Goal: Task Accomplishment & Management: Use online tool/utility

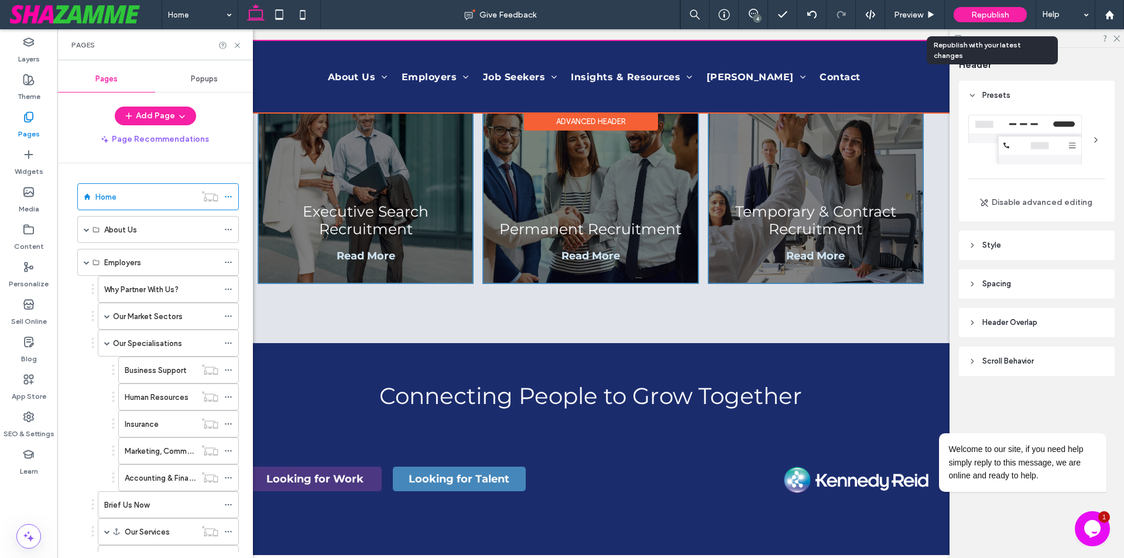
click at [979, 15] on span "Republish" at bounding box center [991, 15] width 38 height 10
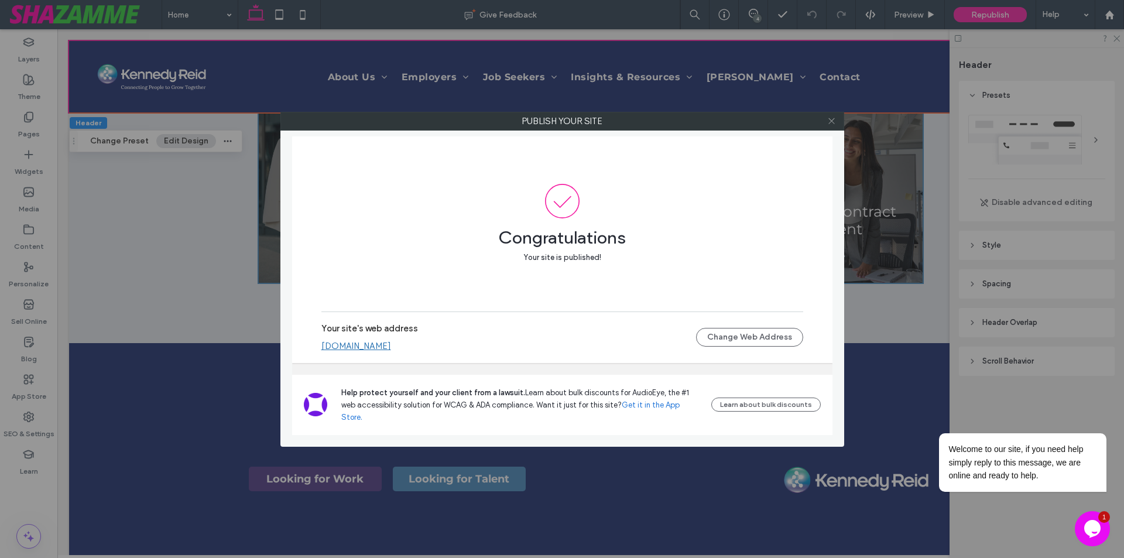
click at [828, 118] on icon at bounding box center [832, 121] width 9 height 9
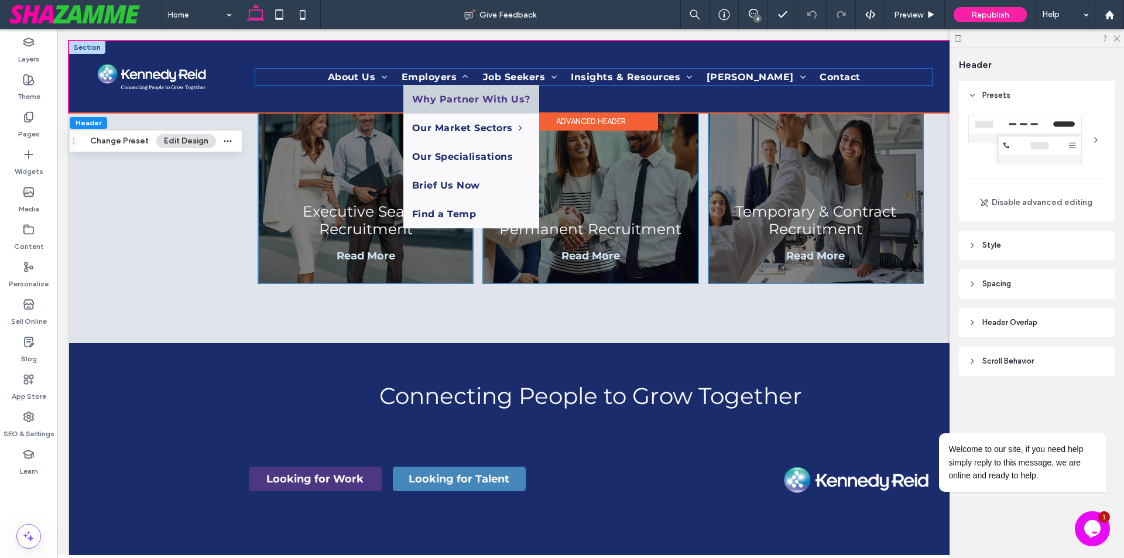
click at [418, 80] on span "Employers" at bounding box center [435, 77] width 67 height 16
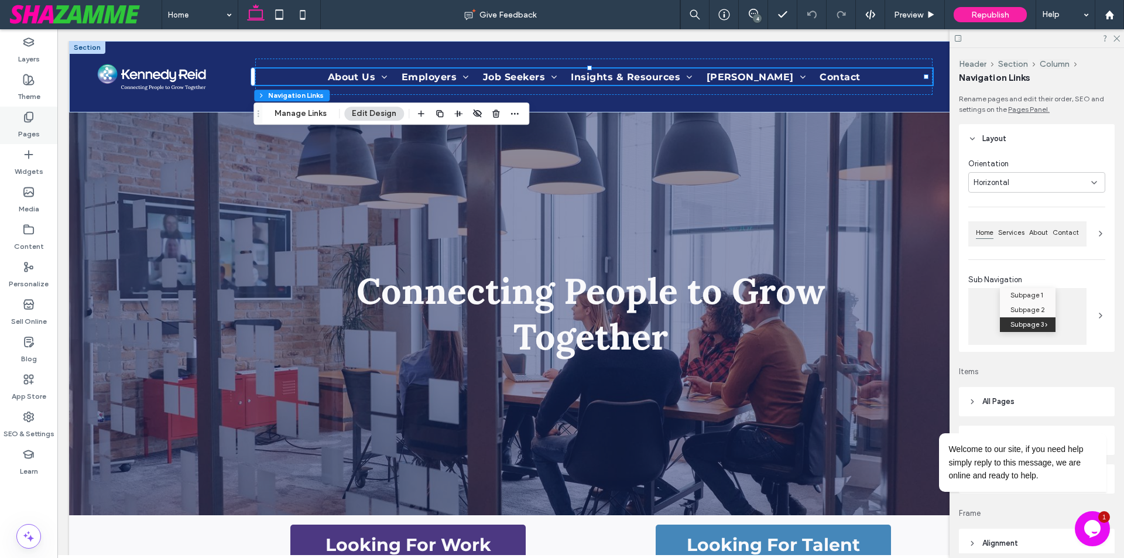
click at [19, 127] on label "Pages" at bounding box center [29, 131] width 22 height 16
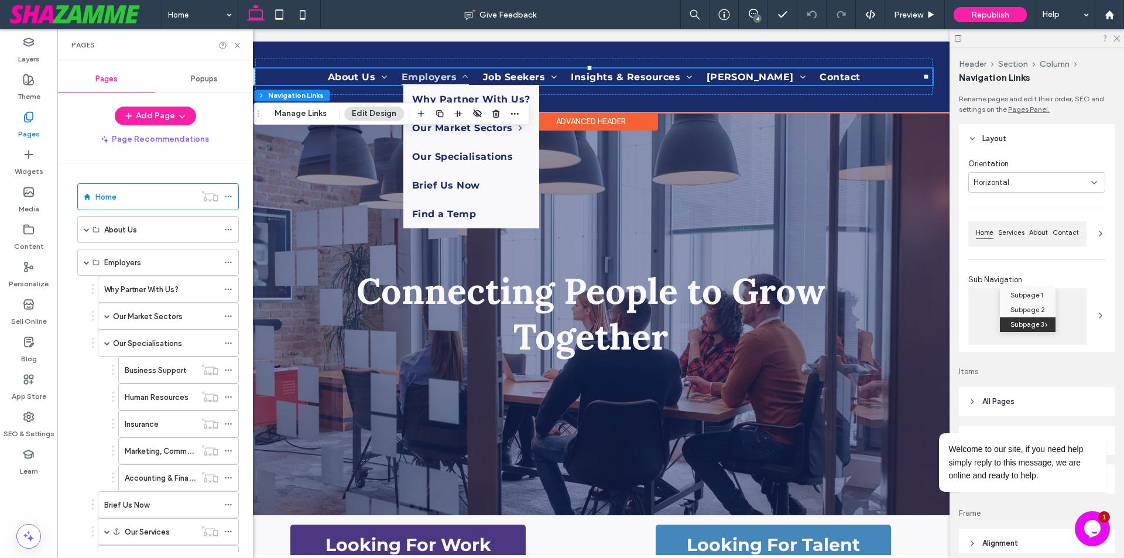
click at [416, 73] on span "Employers" at bounding box center [435, 77] width 67 height 16
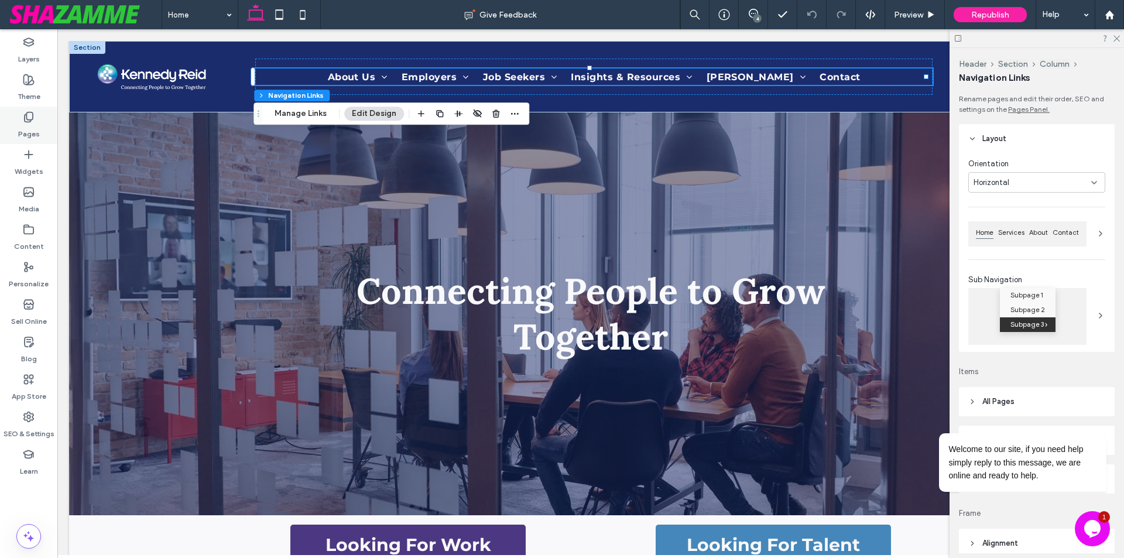
click at [15, 132] on div "Pages" at bounding box center [28, 125] width 57 height 37
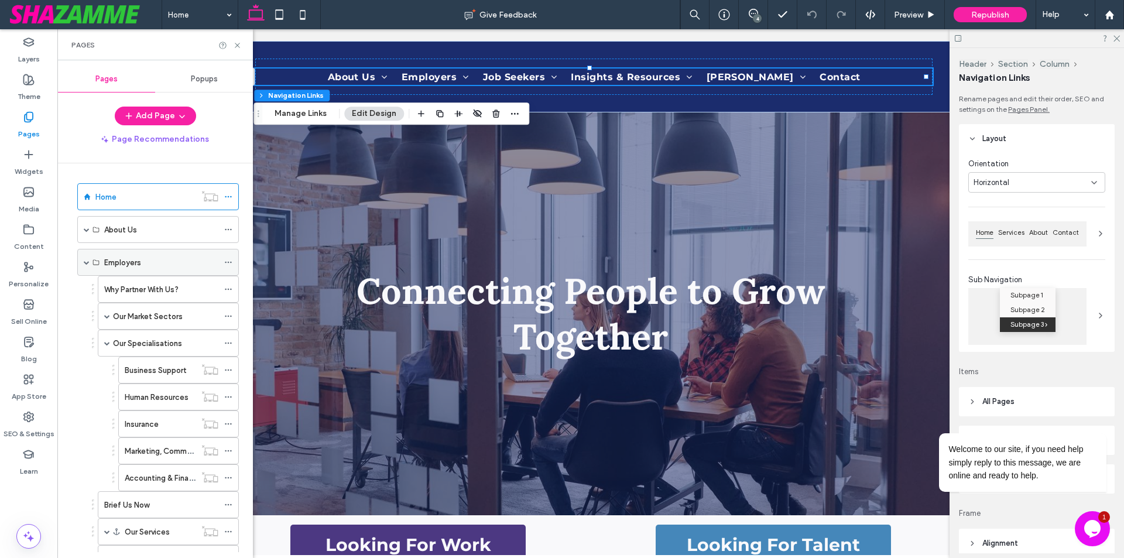
click at [87, 262] on span at bounding box center [87, 262] width 6 height 6
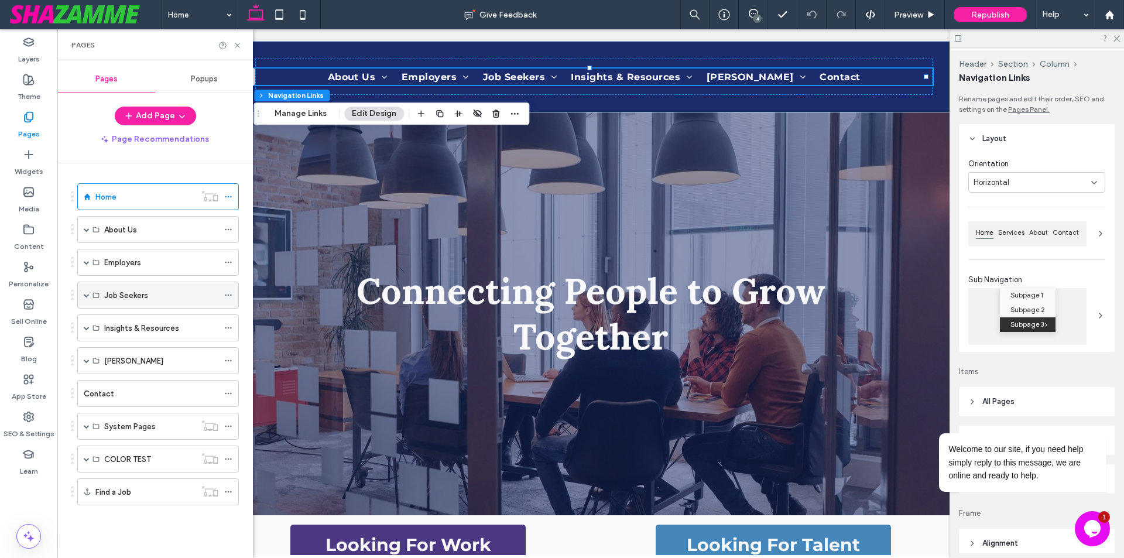
click at [87, 296] on span at bounding box center [87, 295] width 6 height 6
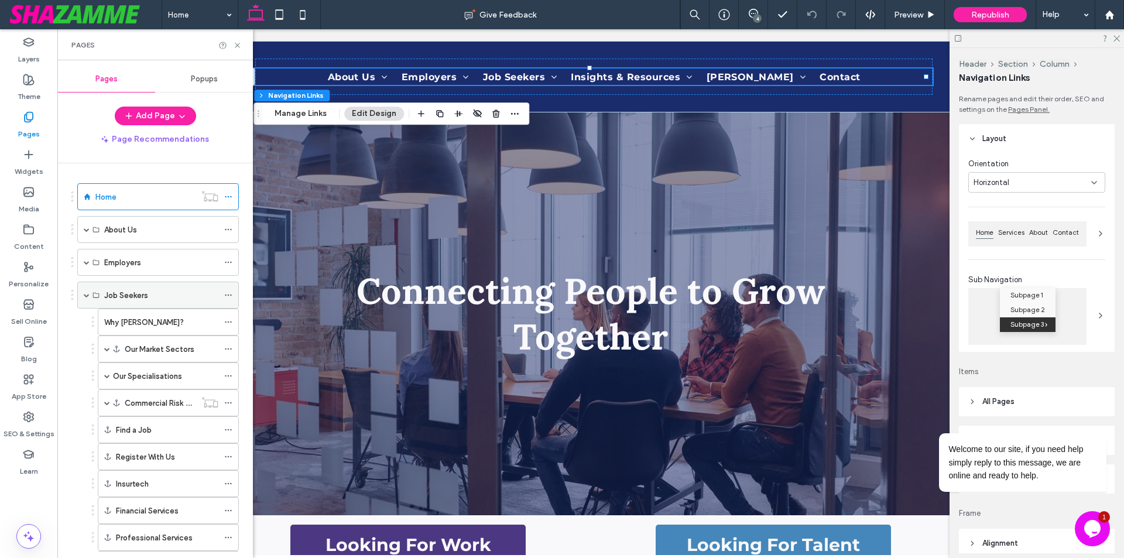
click at [87, 296] on span at bounding box center [87, 295] width 6 height 6
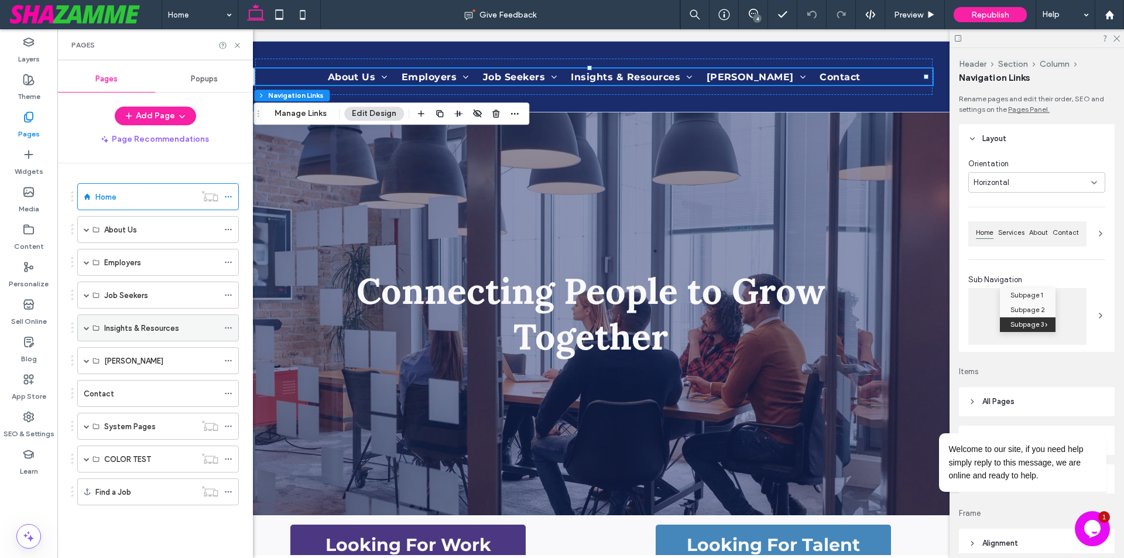
click at [85, 325] on span at bounding box center [87, 328] width 6 height 6
click at [86, 329] on span at bounding box center [87, 328] width 6 height 6
click at [86, 360] on span at bounding box center [87, 361] width 6 height 6
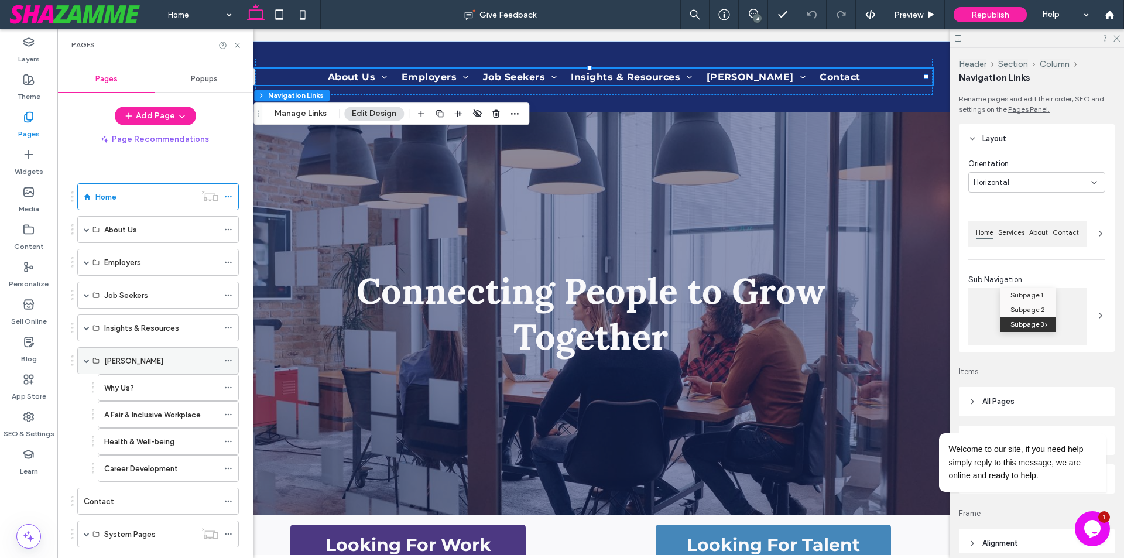
click at [86, 360] on span at bounding box center [87, 361] width 6 height 6
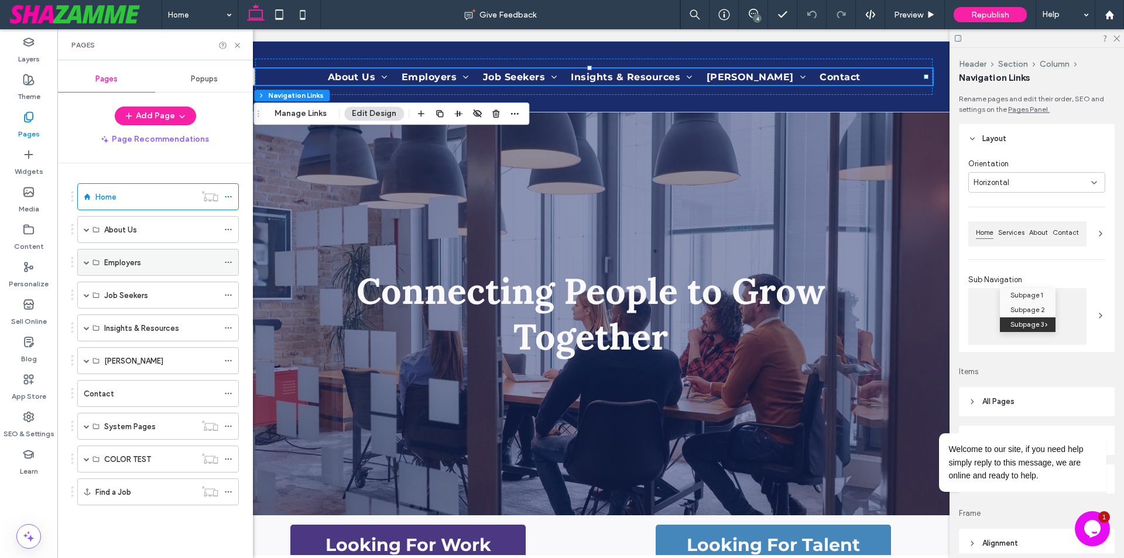
click at [88, 261] on span at bounding box center [87, 262] width 6 height 6
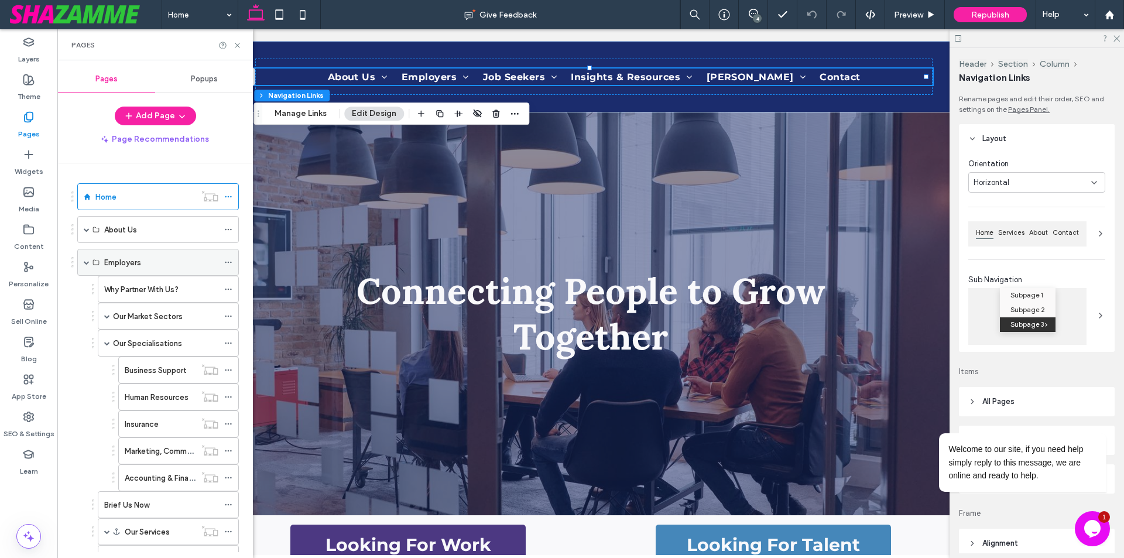
click at [84, 264] on span at bounding box center [87, 262] width 6 height 6
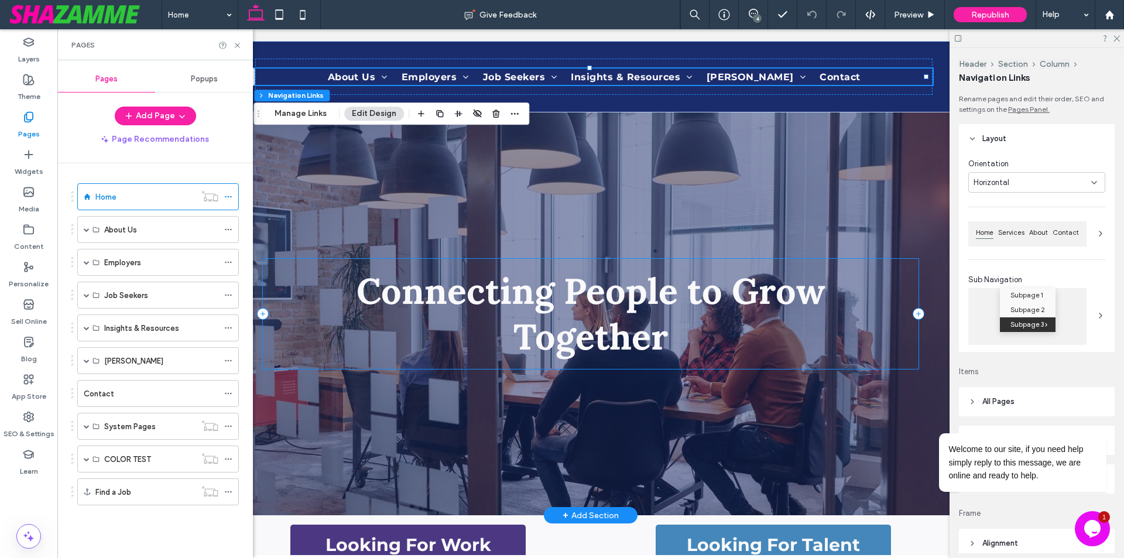
click at [544, 262] on div "Connecting People to Grow Together" at bounding box center [591, 314] width 656 height 110
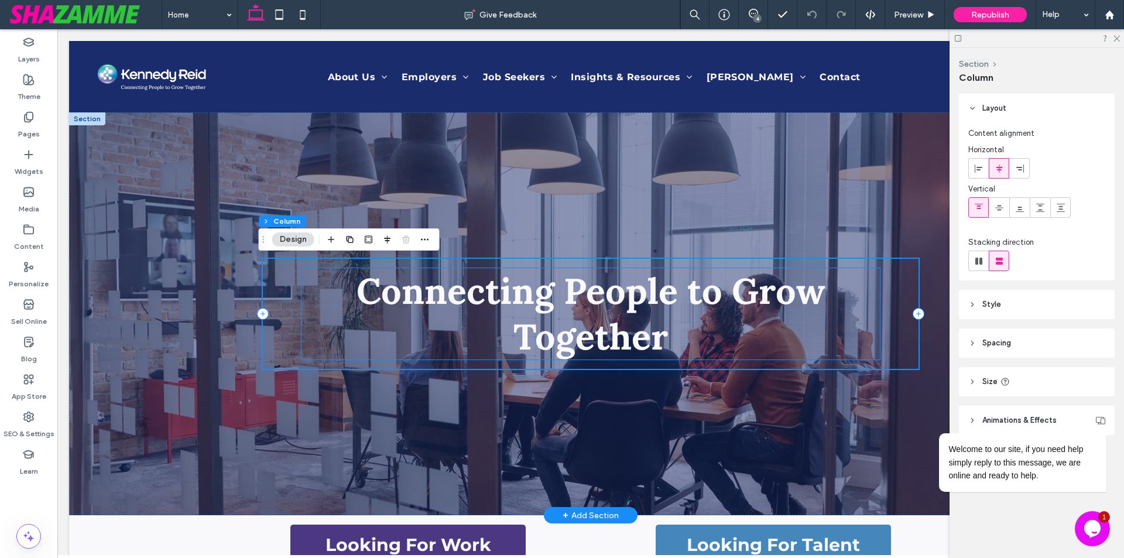
click at [440, 319] on h1 "Connecting People to Grow Together" at bounding box center [591, 313] width 578 height 91
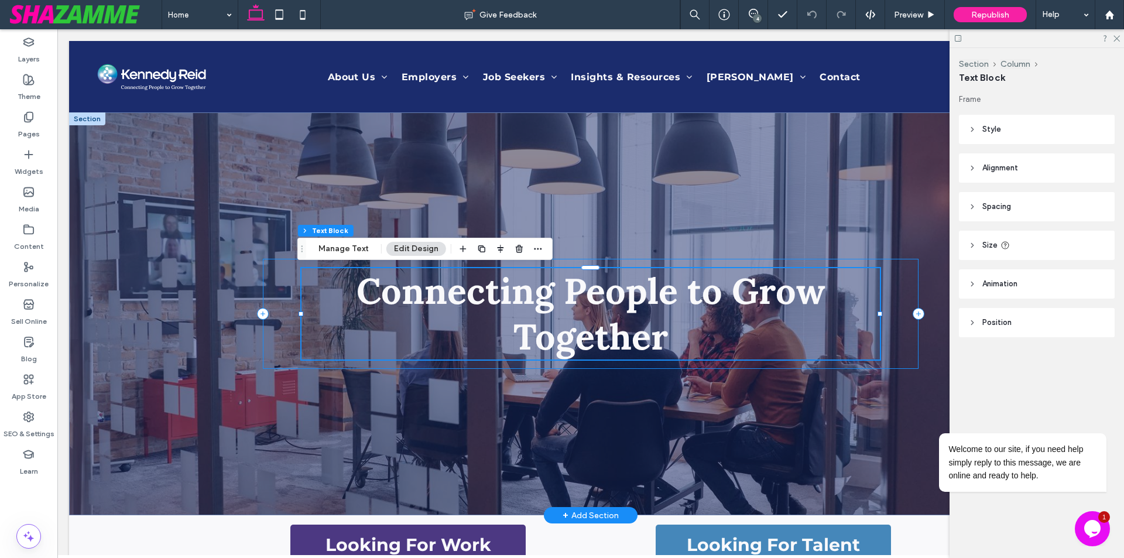
click at [291, 319] on div "Connecting People to Grow Together" at bounding box center [591, 314] width 656 height 110
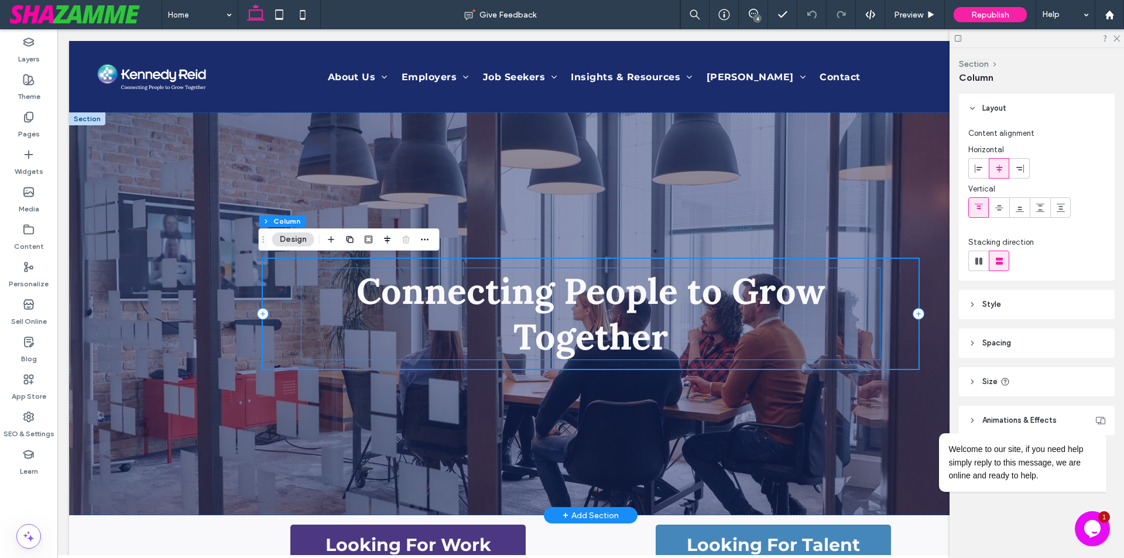
click at [383, 272] on strong "Connecting People to Grow Together" at bounding box center [591, 313] width 469 height 91
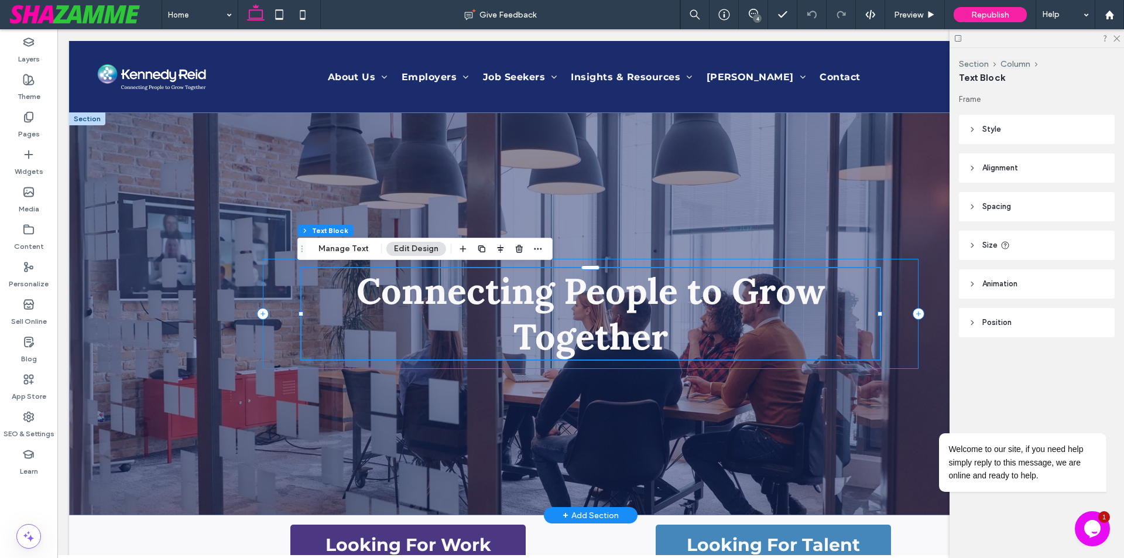
click at [382, 266] on div "Connecting People to Grow Together" at bounding box center [591, 314] width 656 height 110
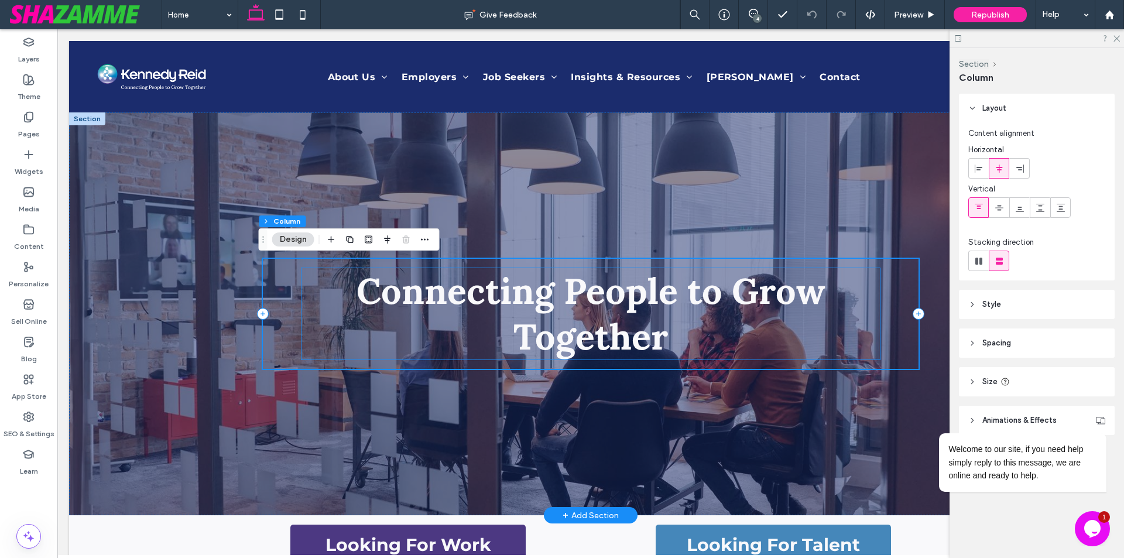
click at [384, 272] on strong "Connecting People to Grow Together" at bounding box center [591, 313] width 469 height 91
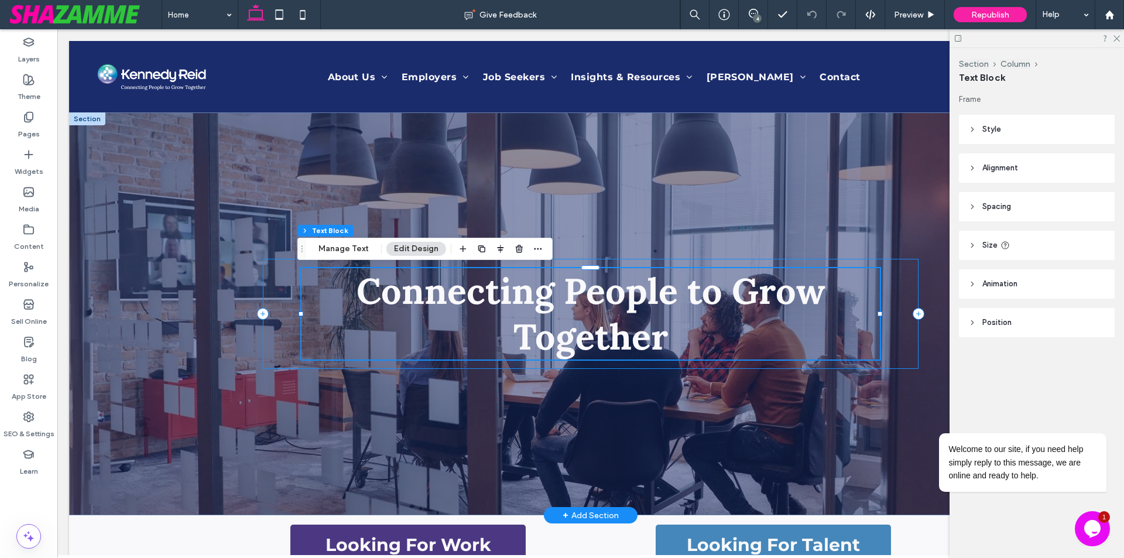
click at [381, 263] on div "Connecting People to Grow Together" at bounding box center [591, 314] width 656 height 110
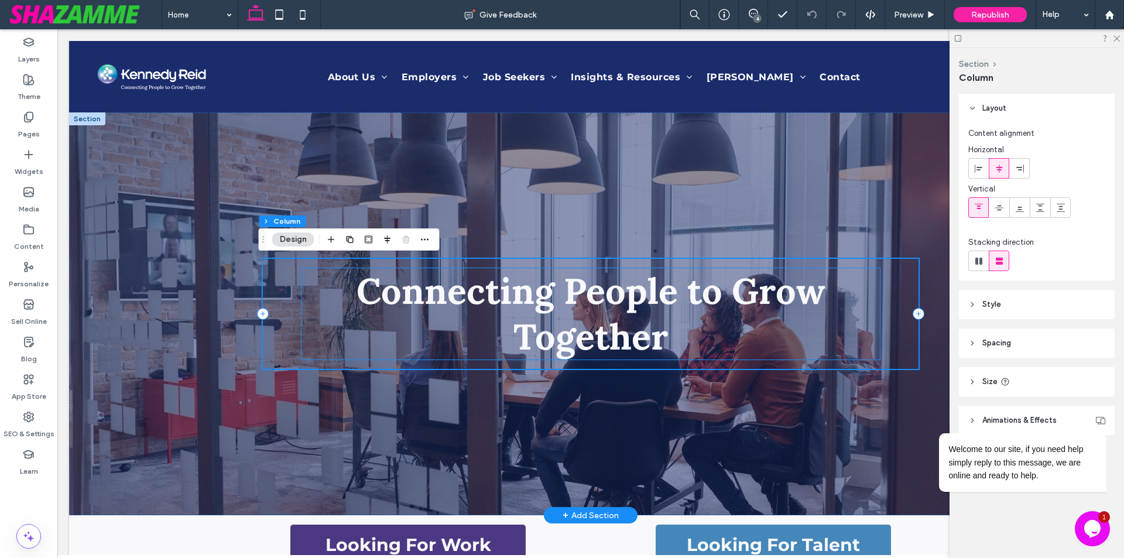
click at [388, 269] on strong "Connecting People to Grow Together" at bounding box center [591, 313] width 469 height 91
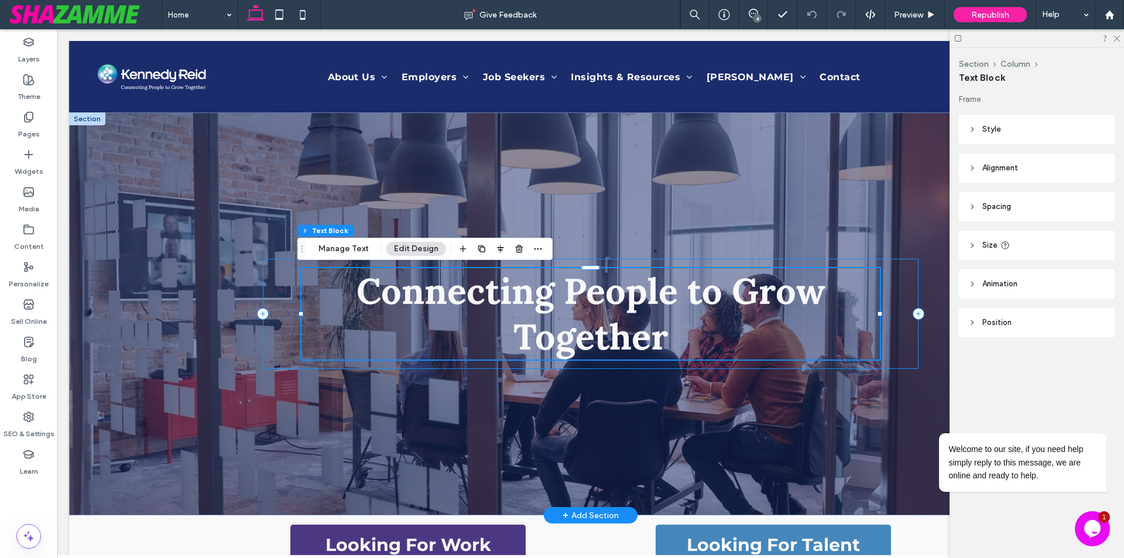
click at [386, 263] on div "Connecting People to Grow Together" at bounding box center [591, 314] width 656 height 110
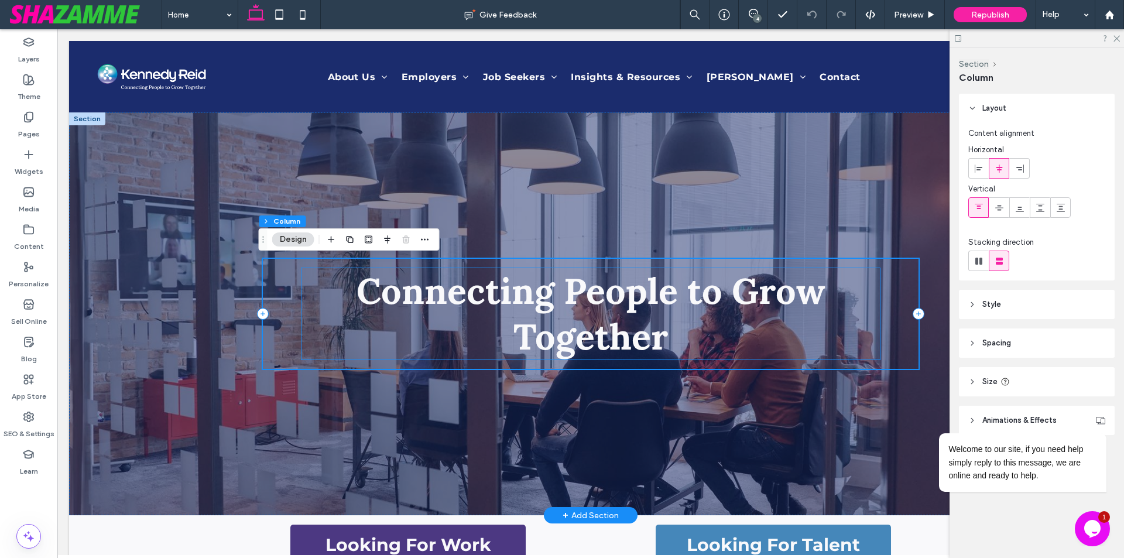
click at [385, 283] on strong "Connecting People to Grow Together" at bounding box center [591, 313] width 469 height 91
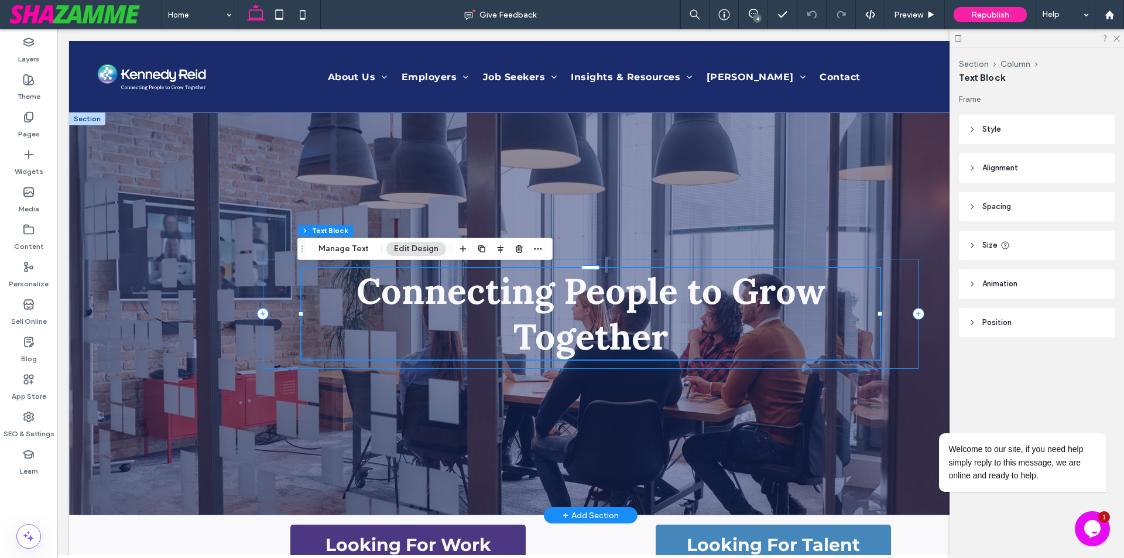
click at [279, 319] on div "Connecting People to Grow Together" at bounding box center [591, 314] width 656 height 110
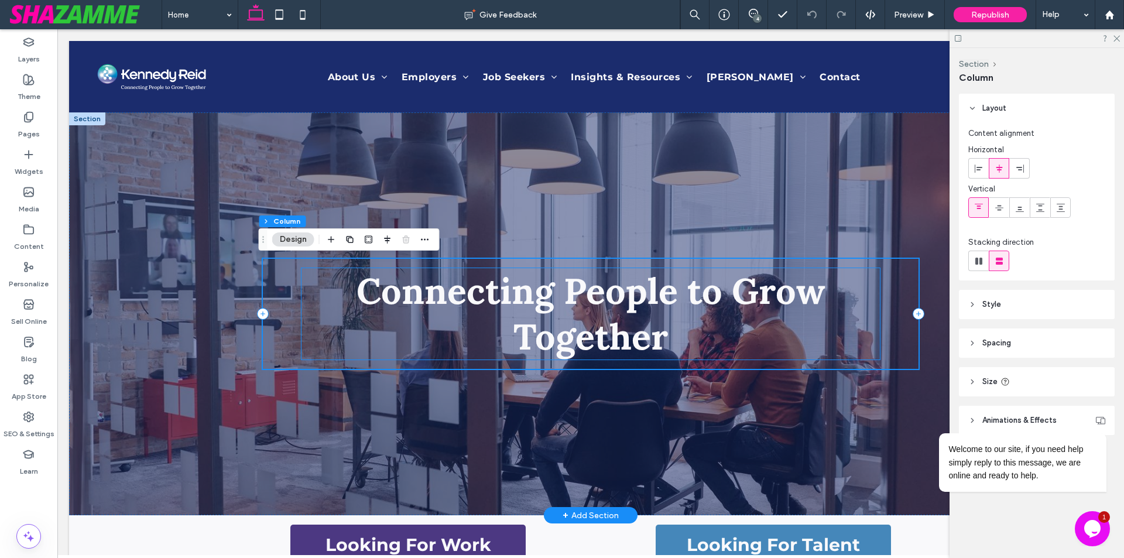
click at [388, 306] on strong "Connecting People to Grow Together" at bounding box center [591, 313] width 469 height 91
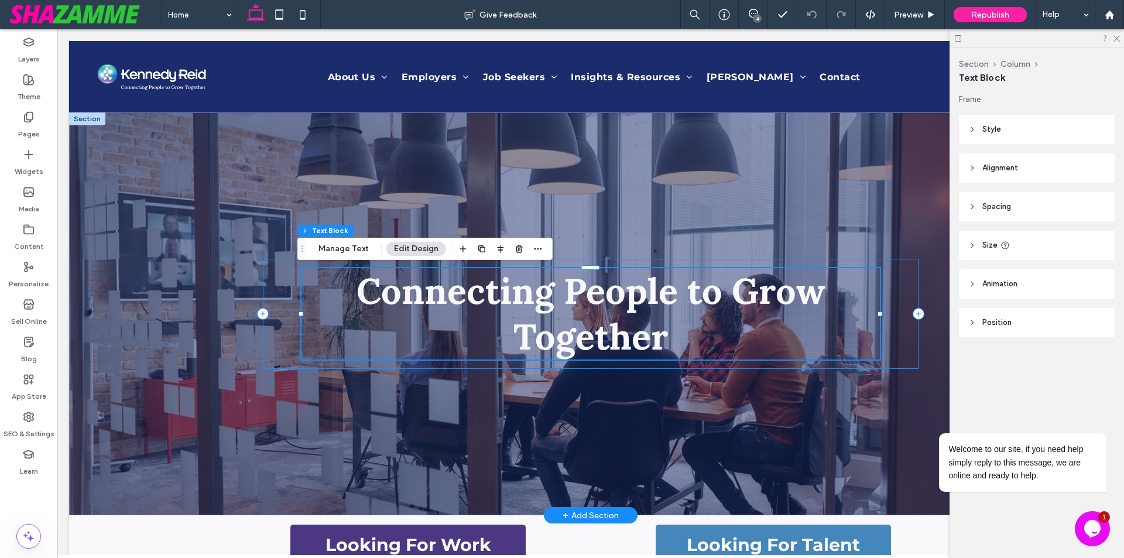
click at [590, 260] on div "Connecting People to Grow Together" at bounding box center [591, 314] width 656 height 110
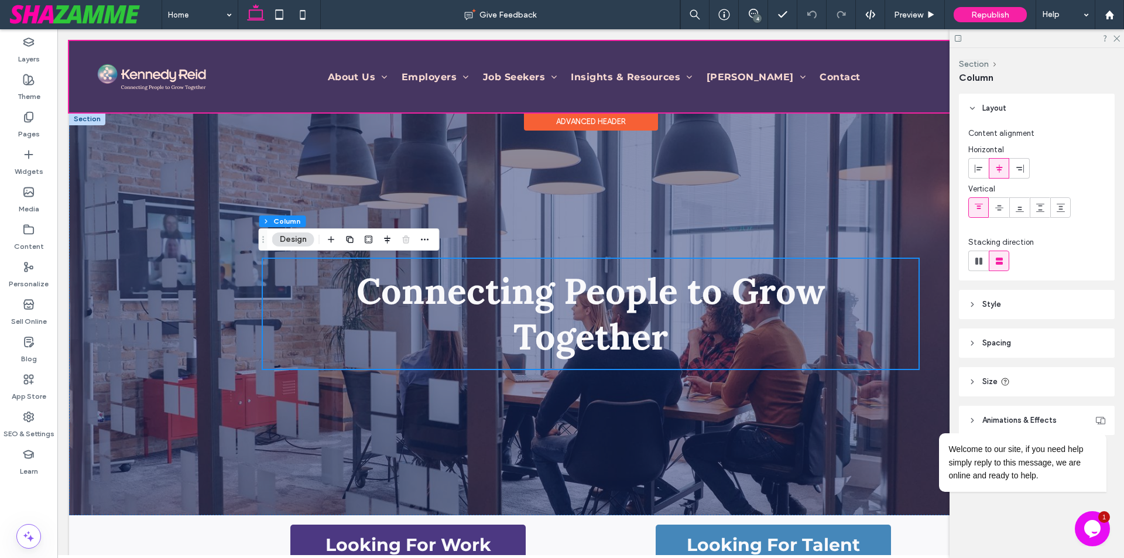
click at [350, 73] on div at bounding box center [591, 76] width 1044 height 71
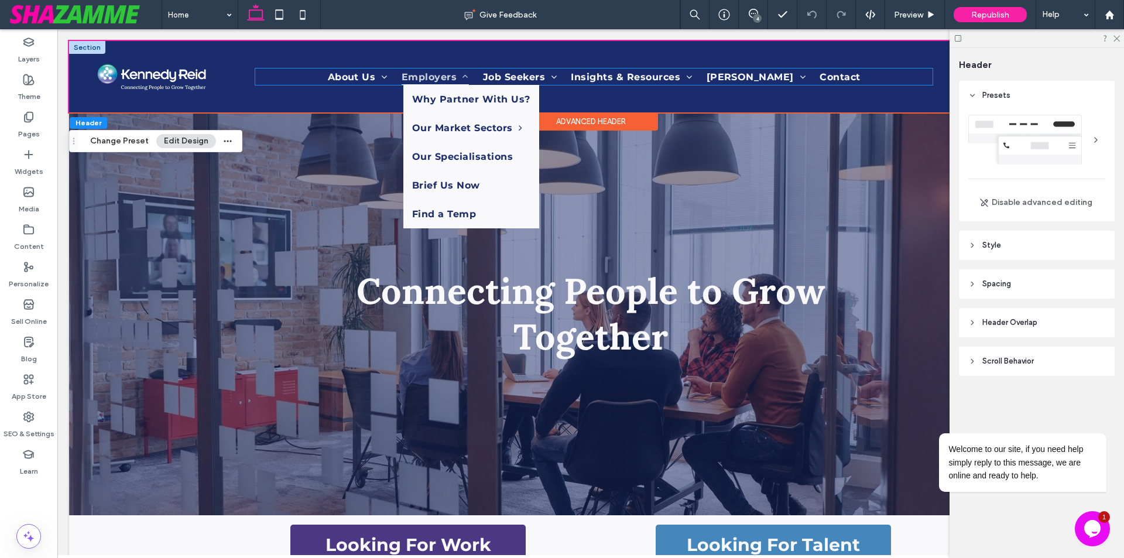
click at [402, 79] on span "Employers" at bounding box center [435, 77] width 67 height 16
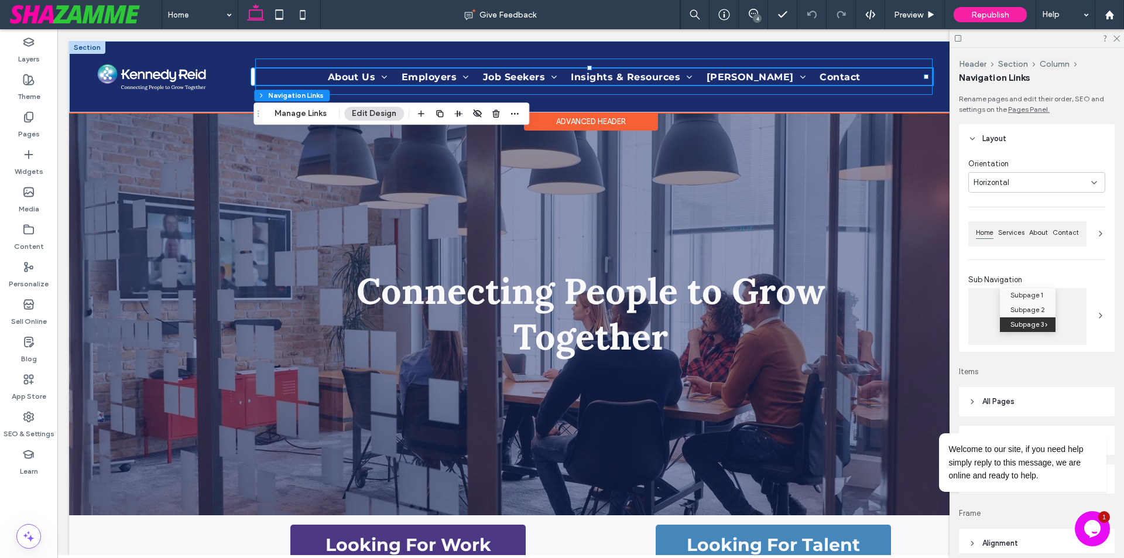
click at [262, 63] on div "About Us About Kennedy Reid Purpose & Values Meet the Team Corporate Social Res…" at bounding box center [594, 77] width 678 height 36
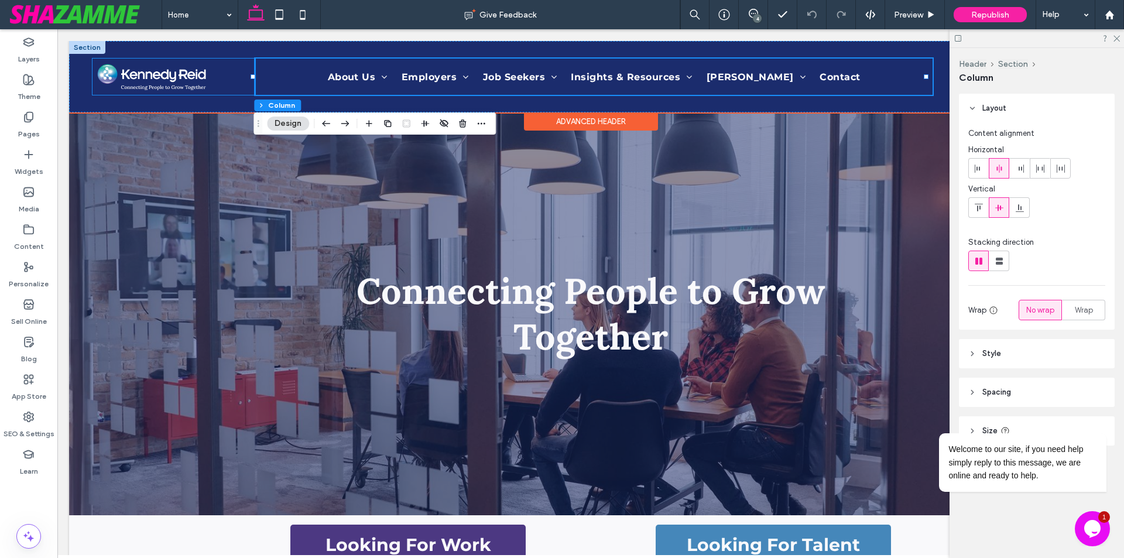
click at [225, 70] on div at bounding box center [174, 77] width 163 height 36
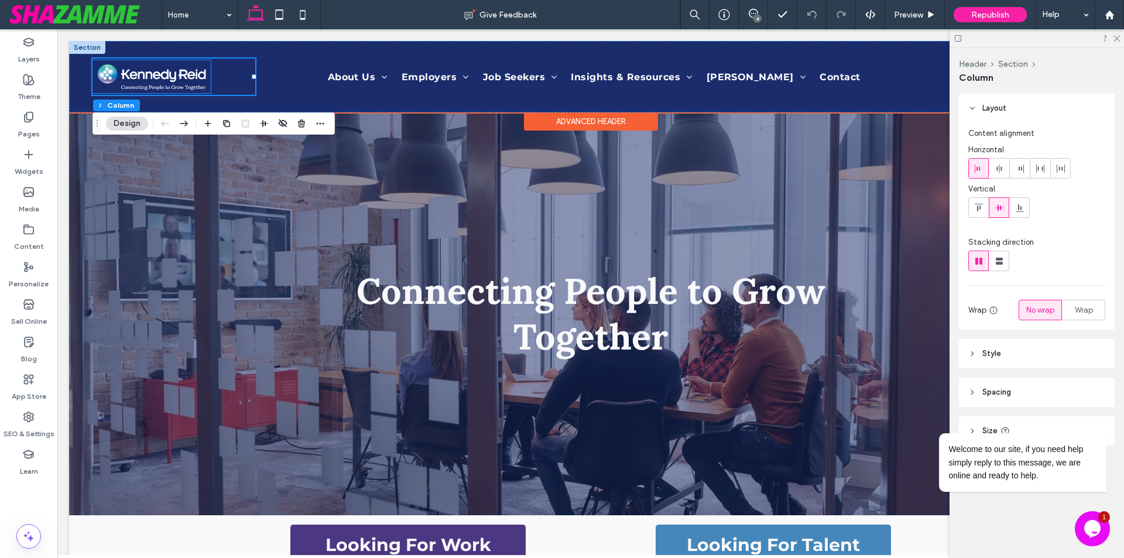
click at [180, 81] on img at bounding box center [152, 76] width 118 height 33
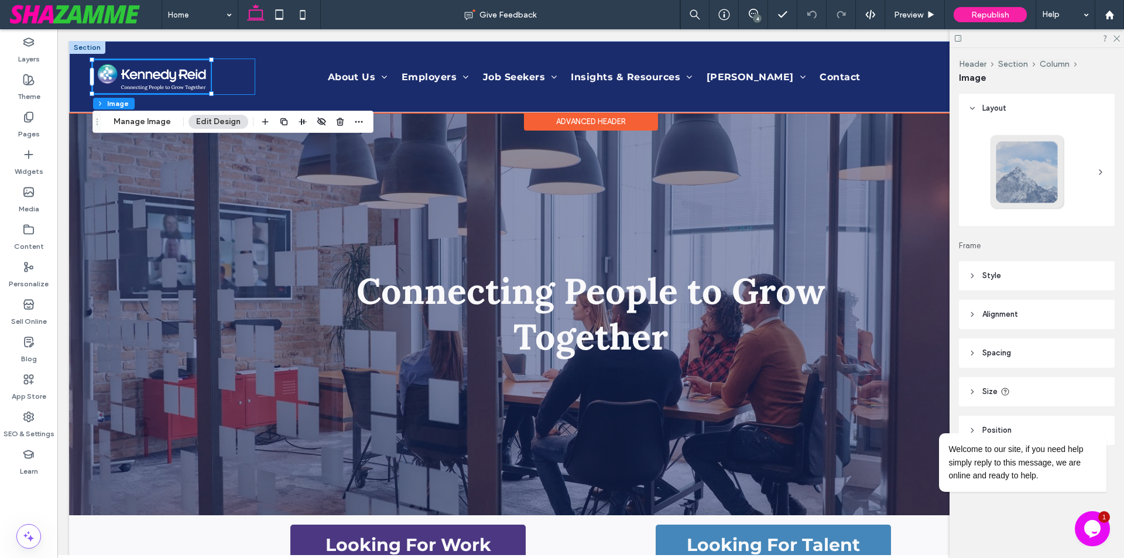
click at [225, 81] on div at bounding box center [174, 77] width 163 height 36
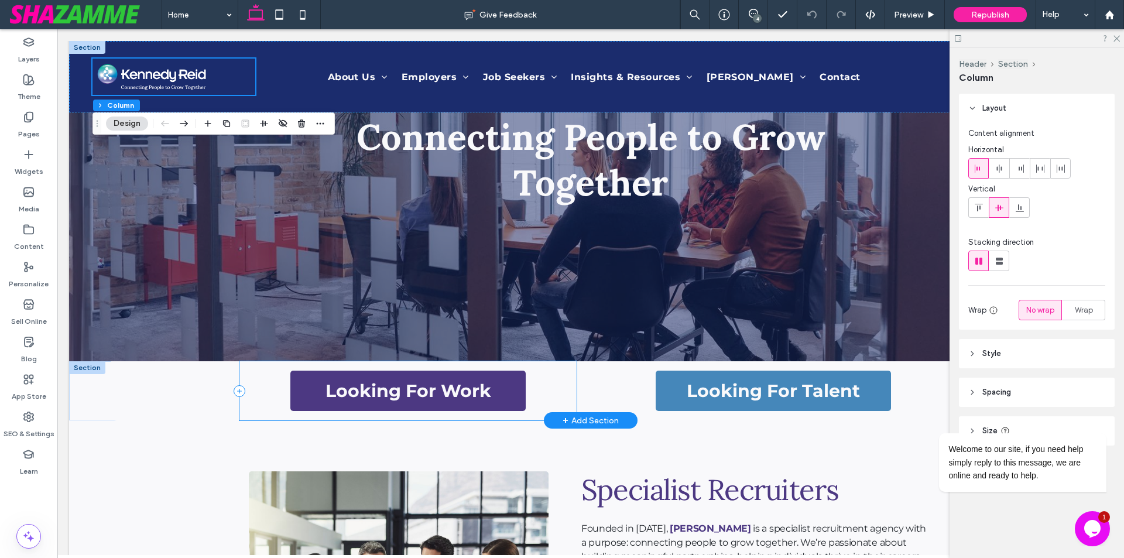
scroll to position [293, 0]
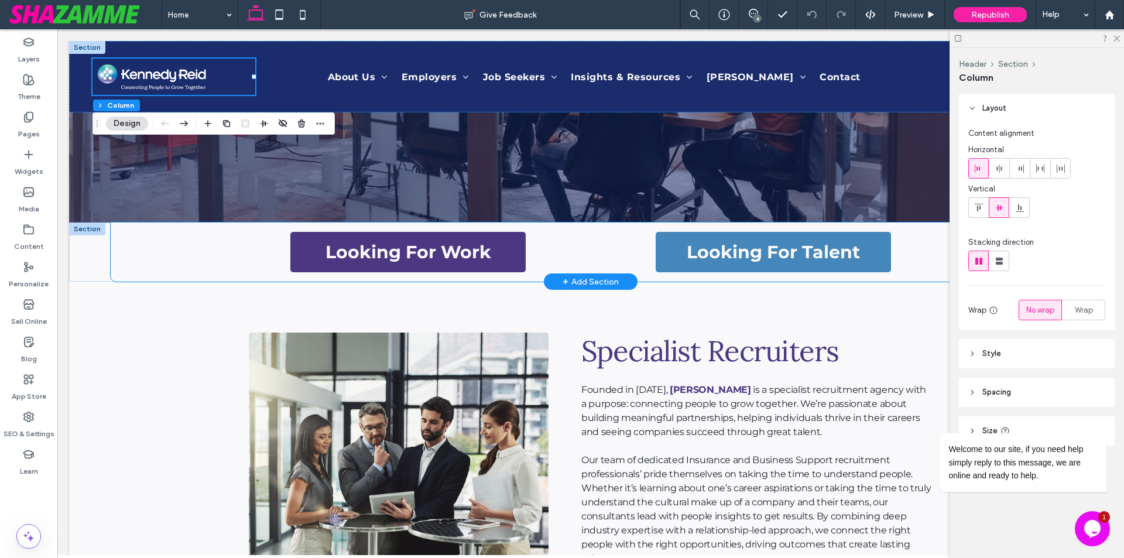
click at [137, 259] on div "Looking For Work Looking For Talent" at bounding box center [591, 252] width 960 height 59
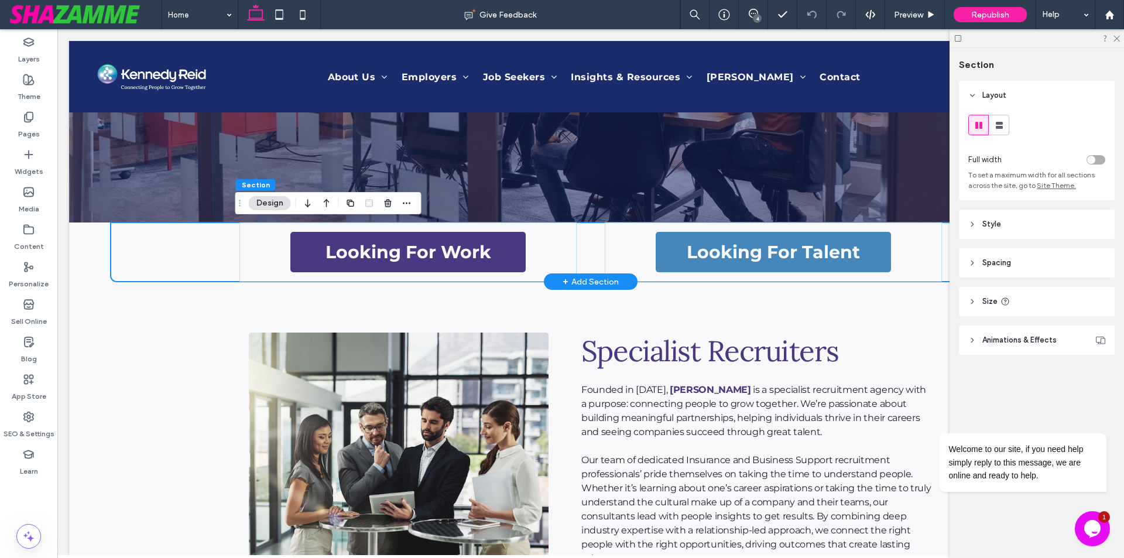
click at [91, 247] on div "Looking For Work Looking For Talent Section + Add Section" at bounding box center [591, 252] width 1044 height 59
click at [281, 15] on icon at bounding box center [279, 14] width 23 height 23
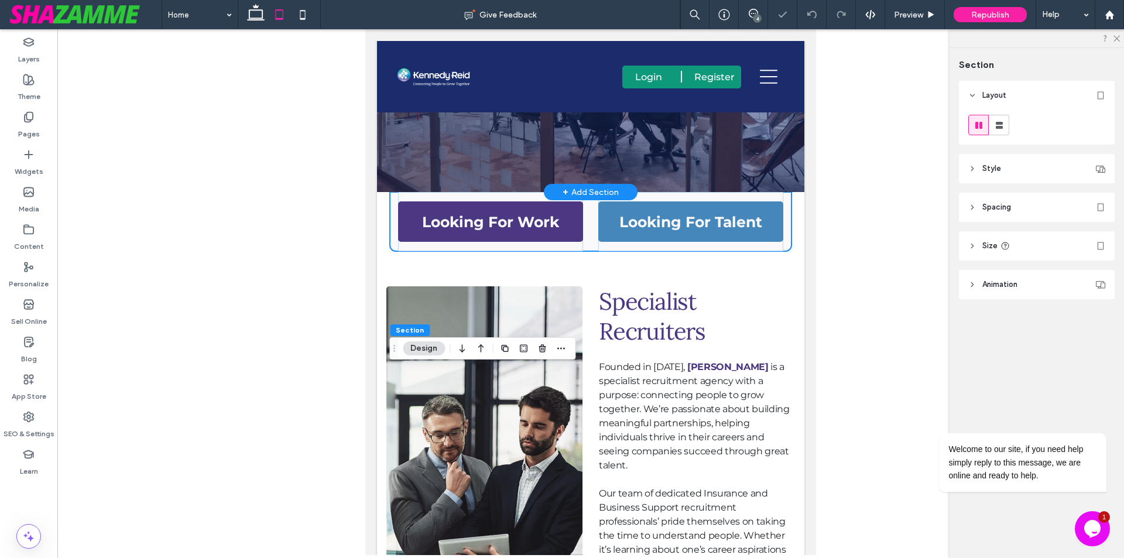
scroll to position [0, 0]
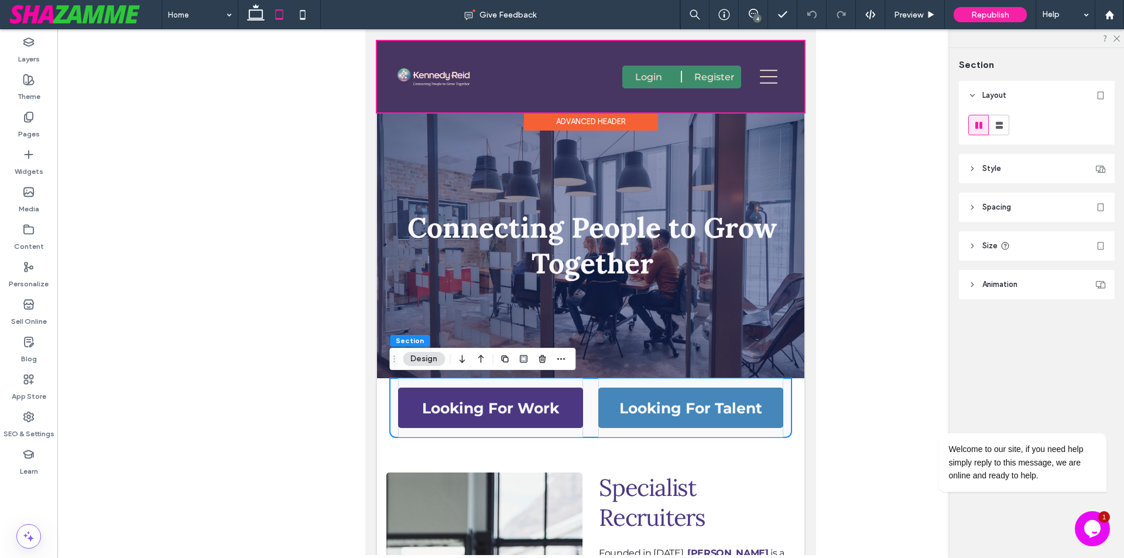
click at [445, 77] on div at bounding box center [591, 76] width 428 height 71
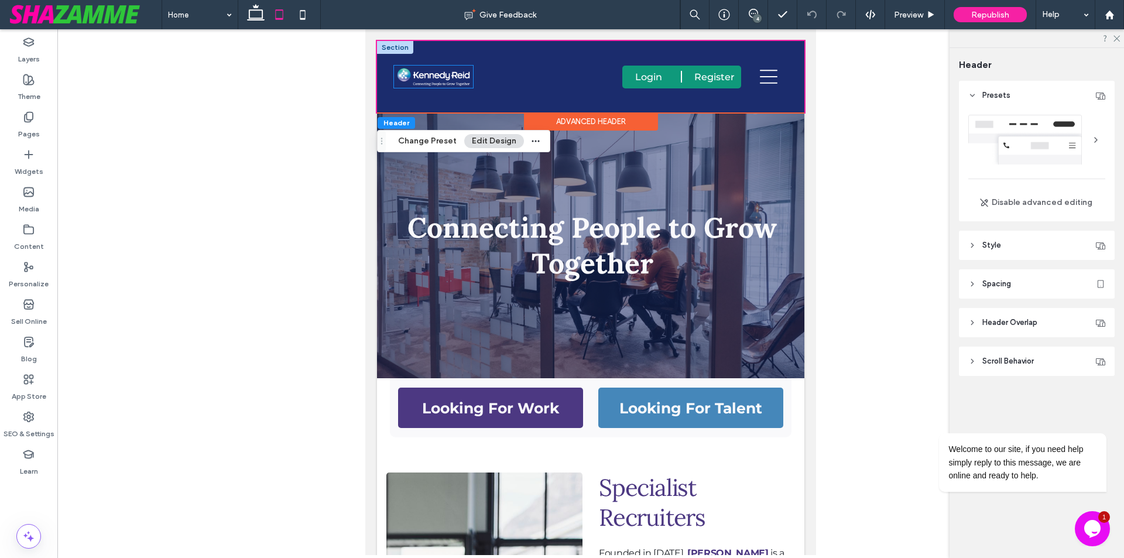
click at [447, 77] on img at bounding box center [433, 77] width 78 height 22
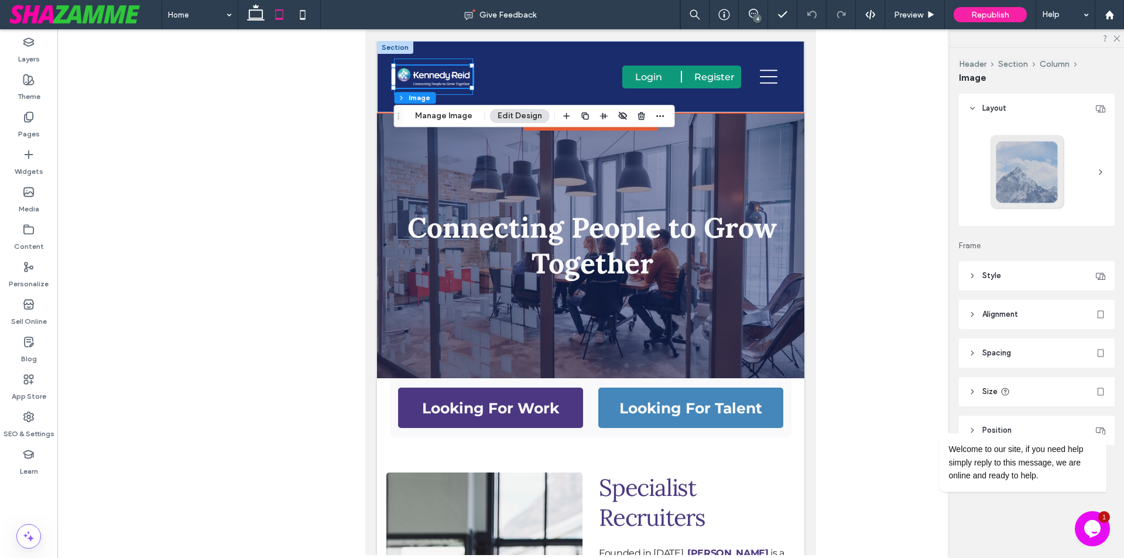
click at [461, 90] on div at bounding box center [433, 77] width 78 height 36
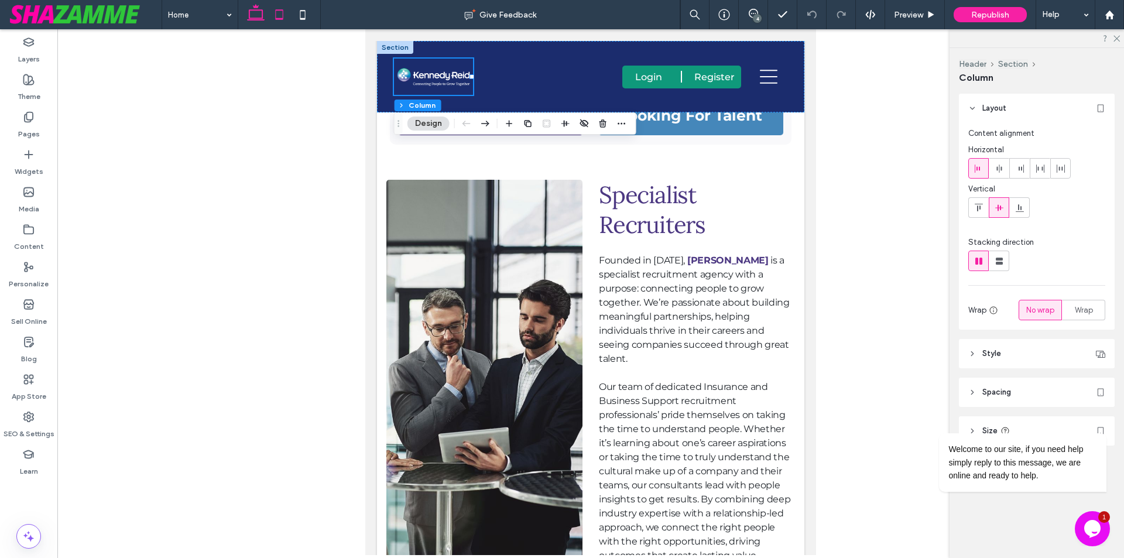
click at [248, 17] on icon at bounding box center [255, 14] width 23 height 23
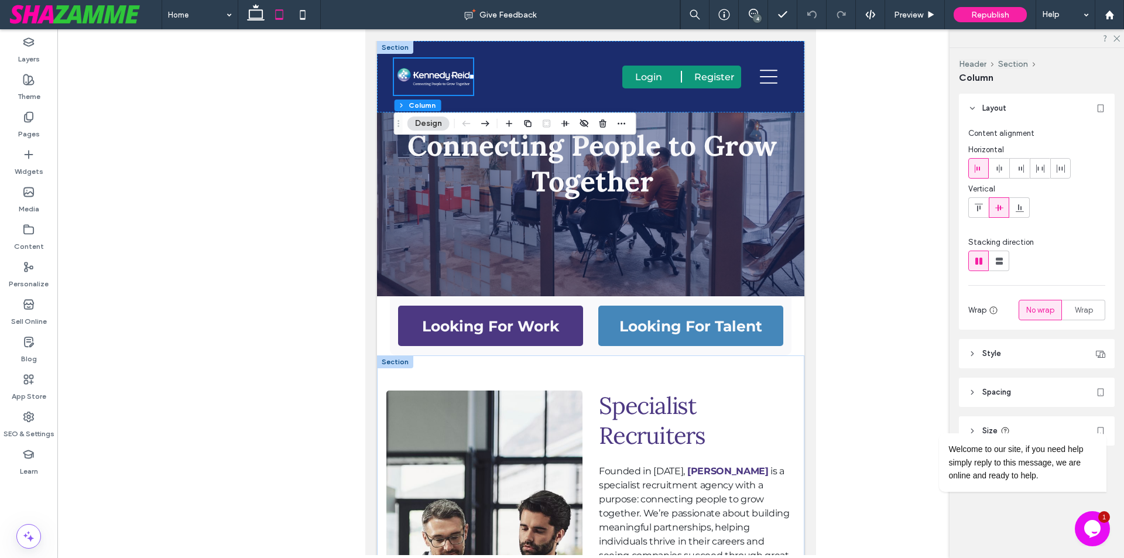
type input "**"
type input "*****"
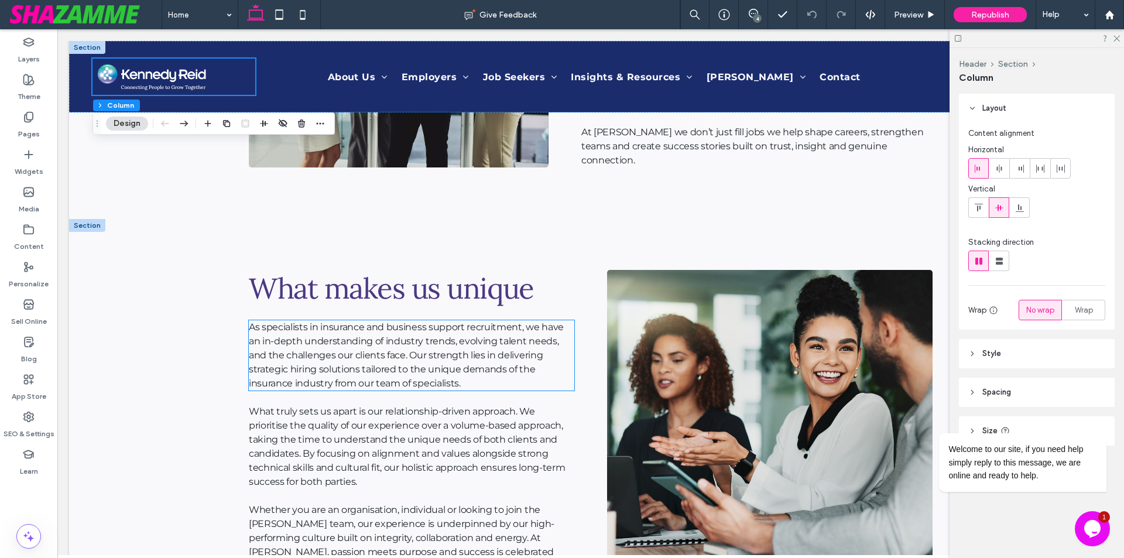
scroll to position [902, 0]
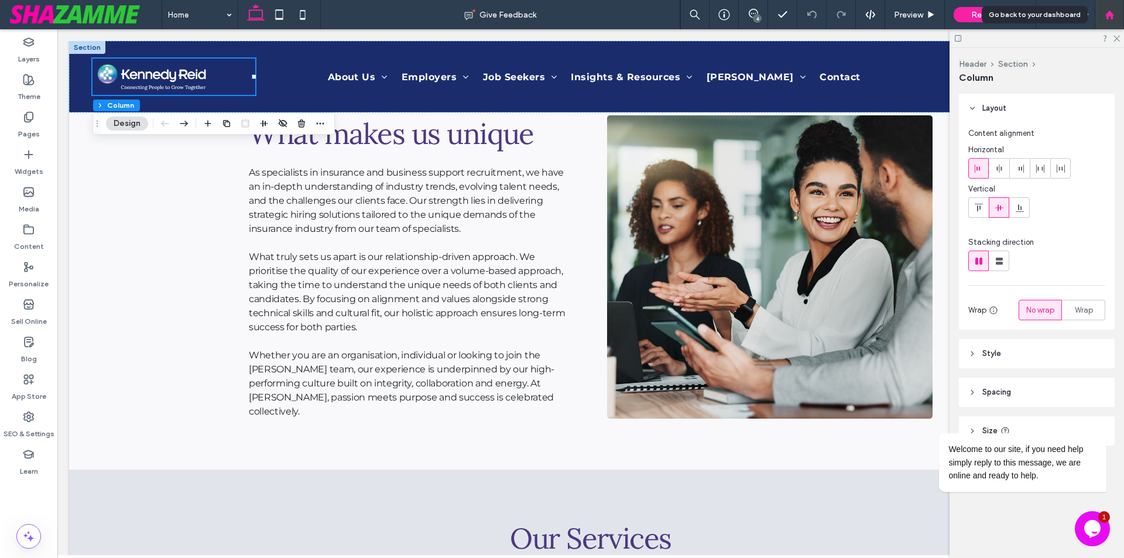
click at [1105, 11] on icon at bounding box center [1110, 15] width 10 height 10
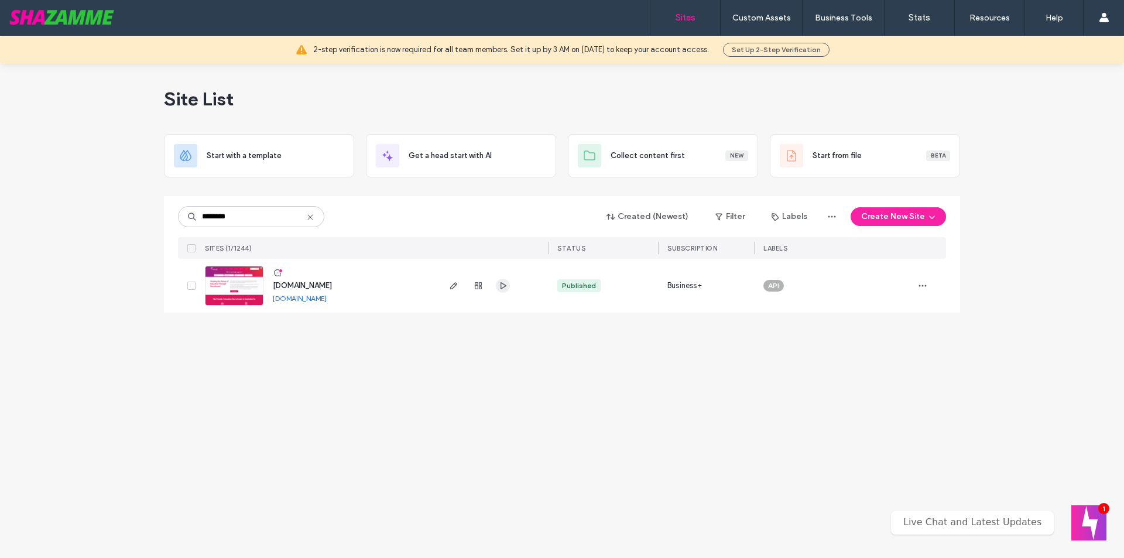
click at [502, 283] on use "button" at bounding box center [504, 285] width 6 height 7
click at [449, 284] on icon "button" at bounding box center [453, 285] width 9 height 9
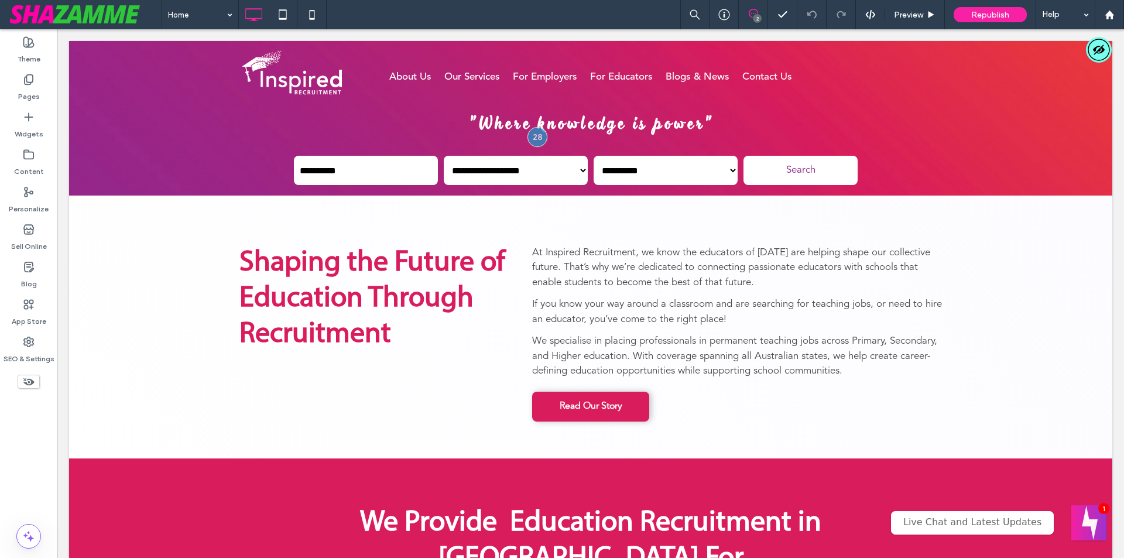
click at [754, 12] on icon at bounding box center [753, 13] width 9 height 9
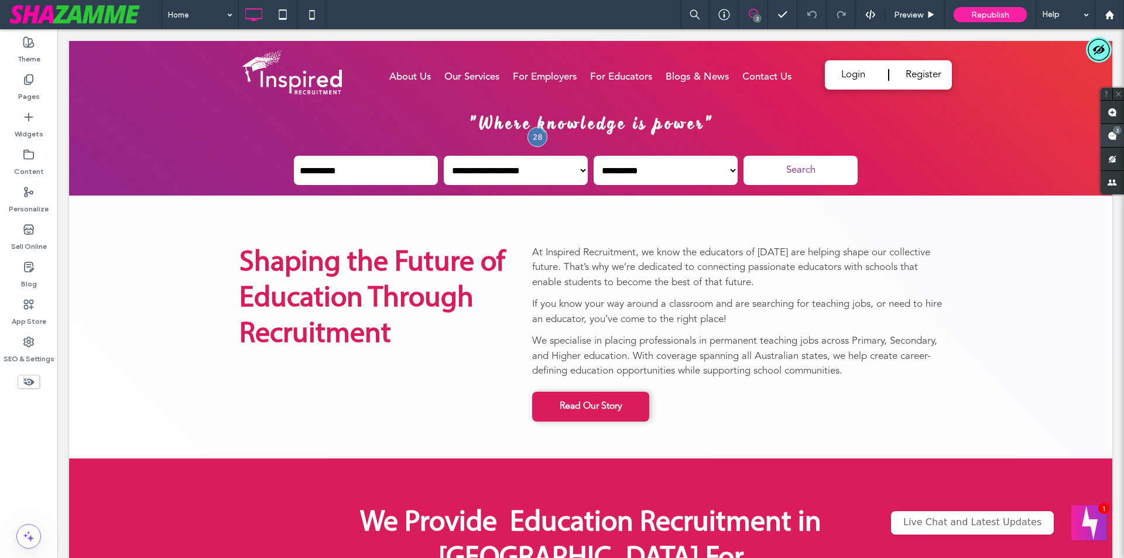
click at [1113, 134] on use at bounding box center [1112, 135] width 9 height 9
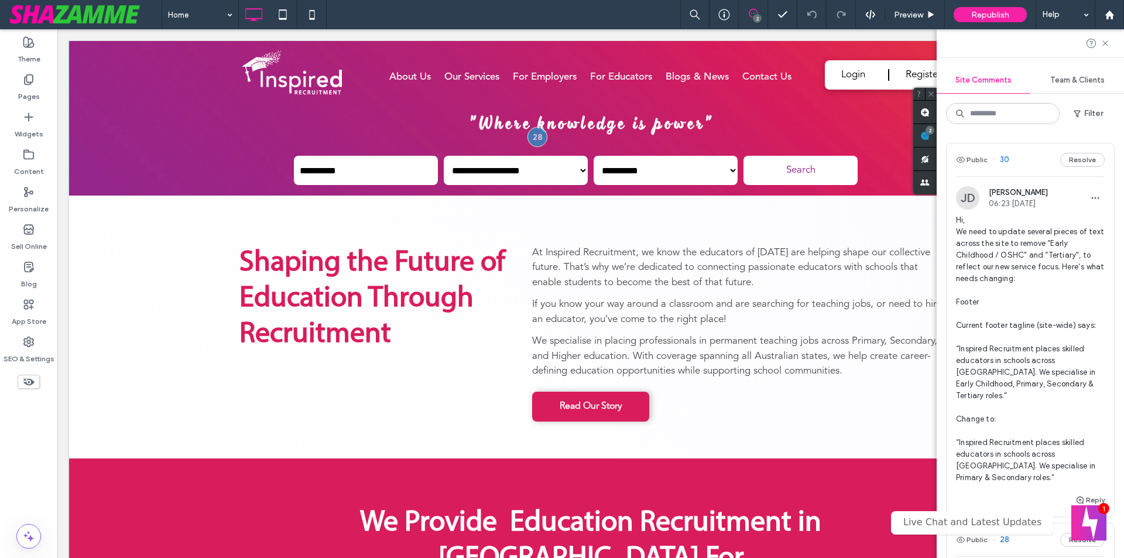
click at [1010, 313] on span "Hi, We need to update several pieces of text across the site to remove “Early C…" at bounding box center [1030, 348] width 149 height 269
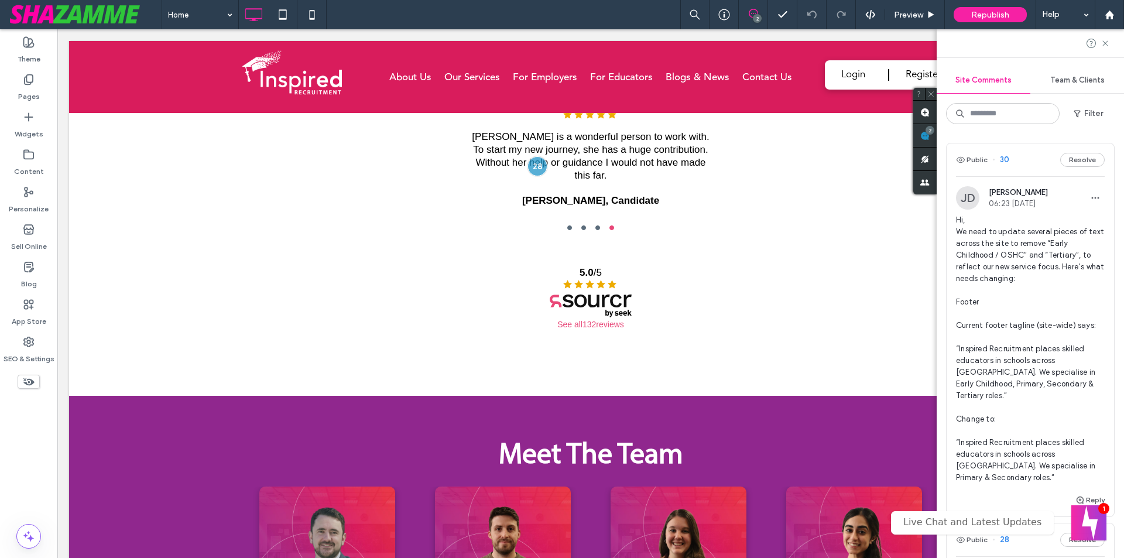
scroll to position [2703, 0]
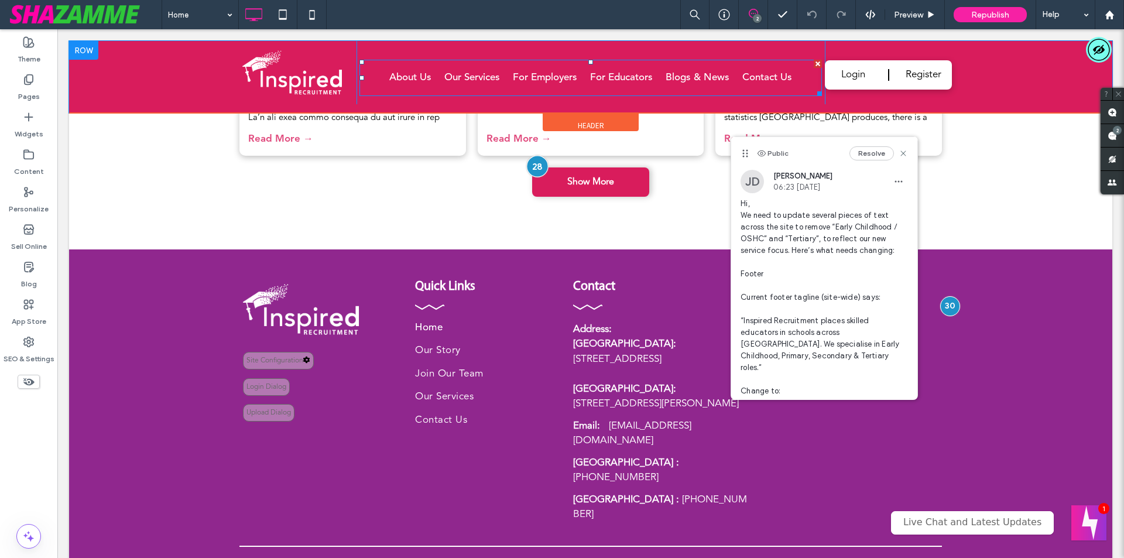
type input "**********"
click at [536, 159] on div at bounding box center [538, 166] width 22 height 22
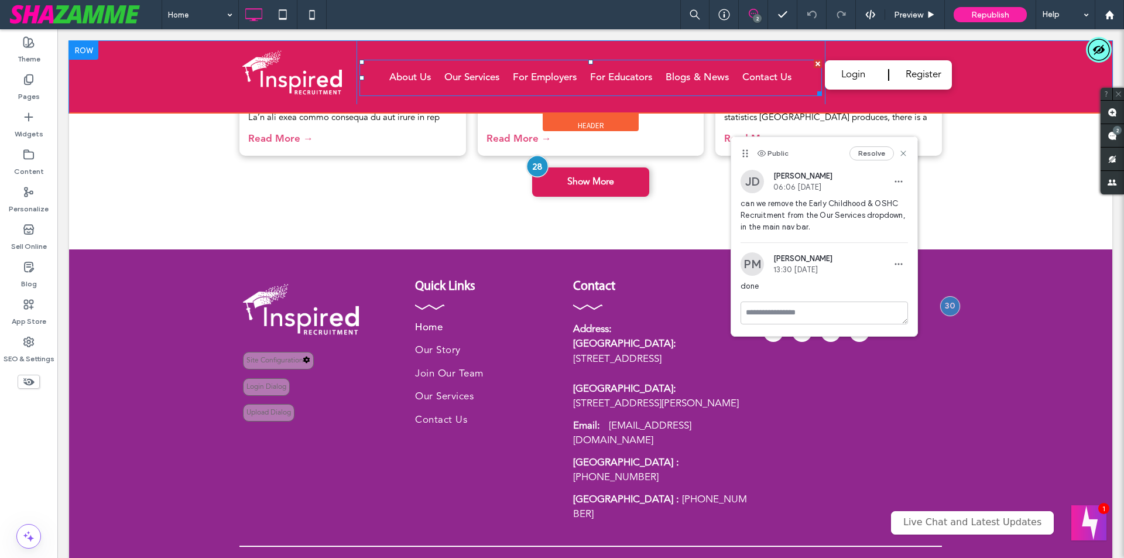
click at [536, 159] on div at bounding box center [538, 166] width 22 height 22
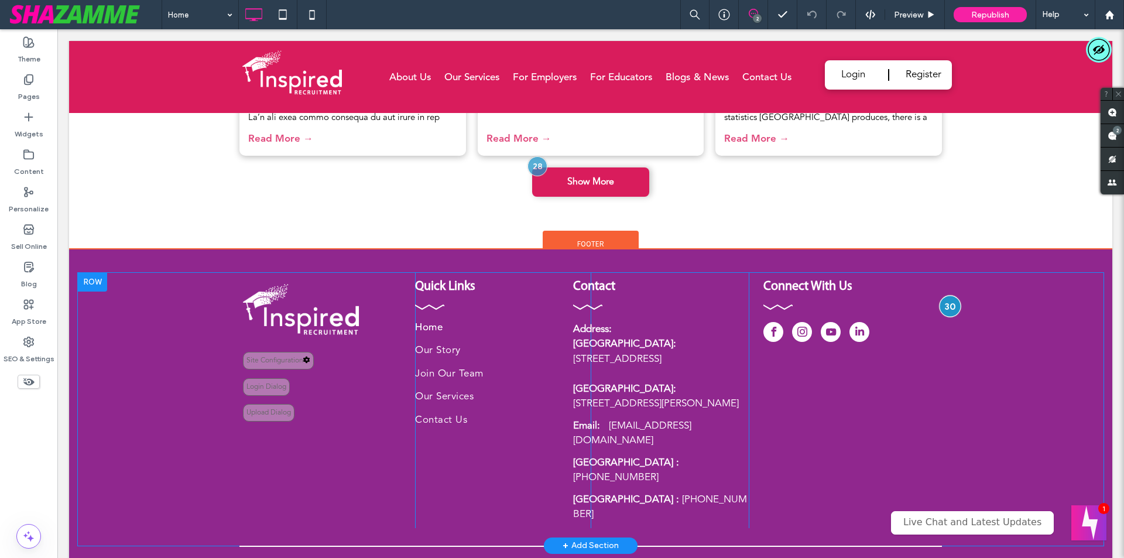
click at [942, 295] on div at bounding box center [950, 306] width 22 height 22
click at [941, 295] on div at bounding box center [950, 306] width 22 height 22
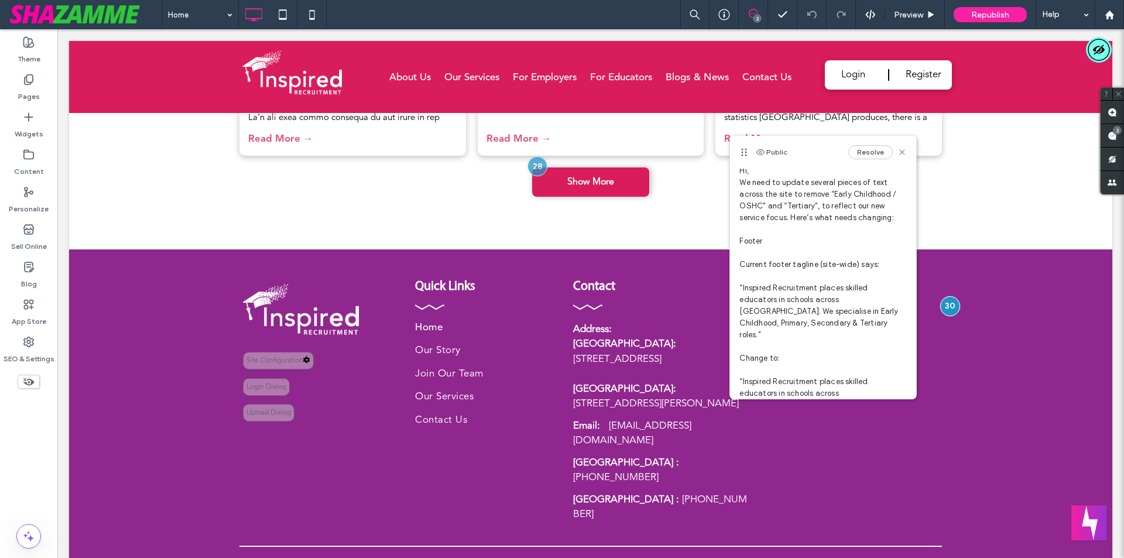
scroll to position [88, 0]
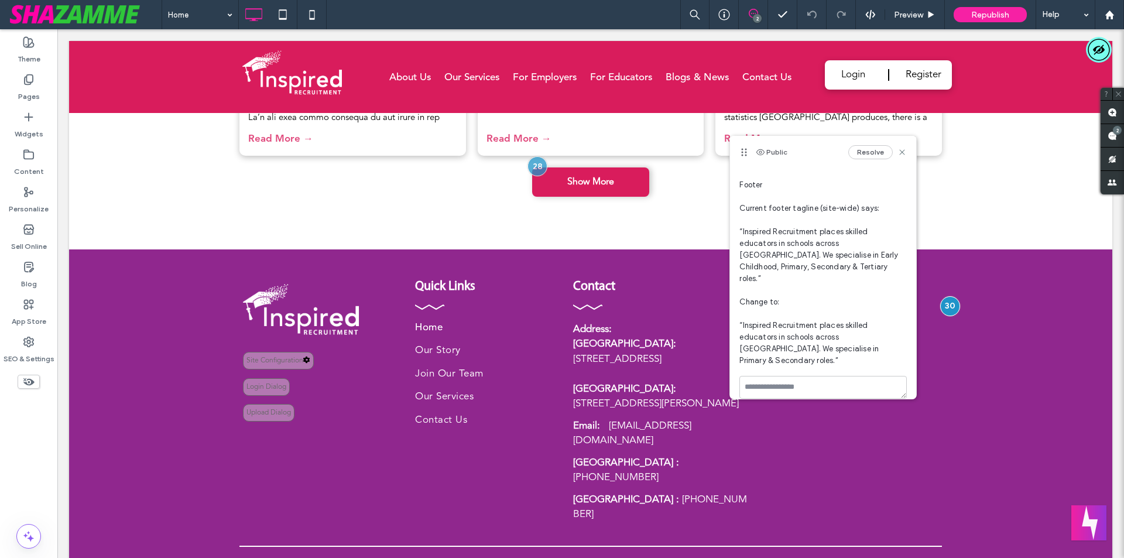
drag, startPoint x: 758, startPoint y: 105, endPoint x: 900, endPoint y: 175, distance: 158.2
click at [900, 175] on div "Public Resolve [PERSON_NAME] [PERSON_NAME] 06:23 [DATE] Hi, We need to update s…" at bounding box center [823, 229] width 186 height 363
click at [898, 155] on icon at bounding box center [902, 152] width 9 height 9
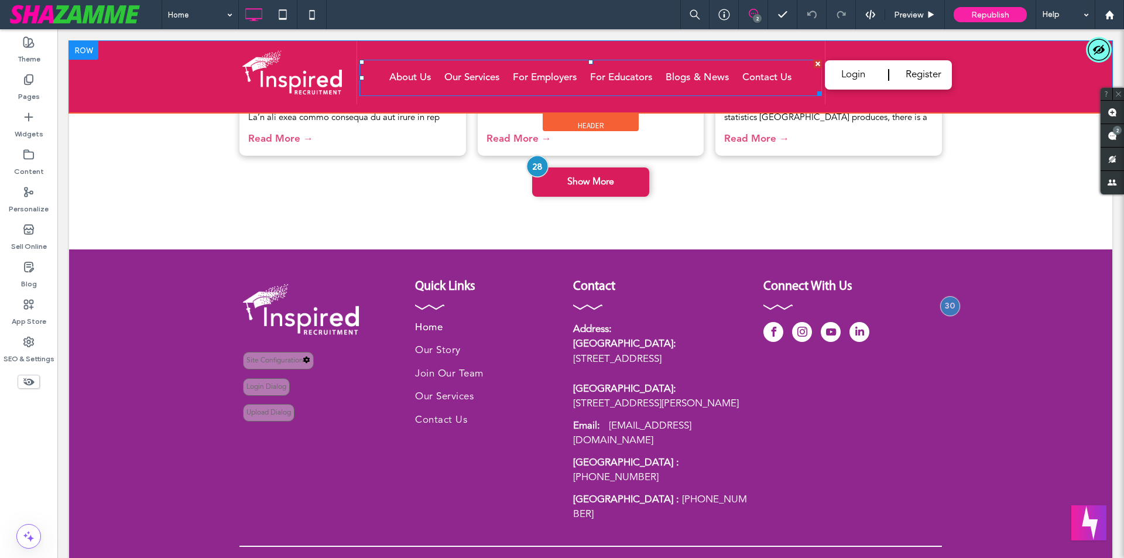
click at [533, 167] on div at bounding box center [538, 166] width 22 height 22
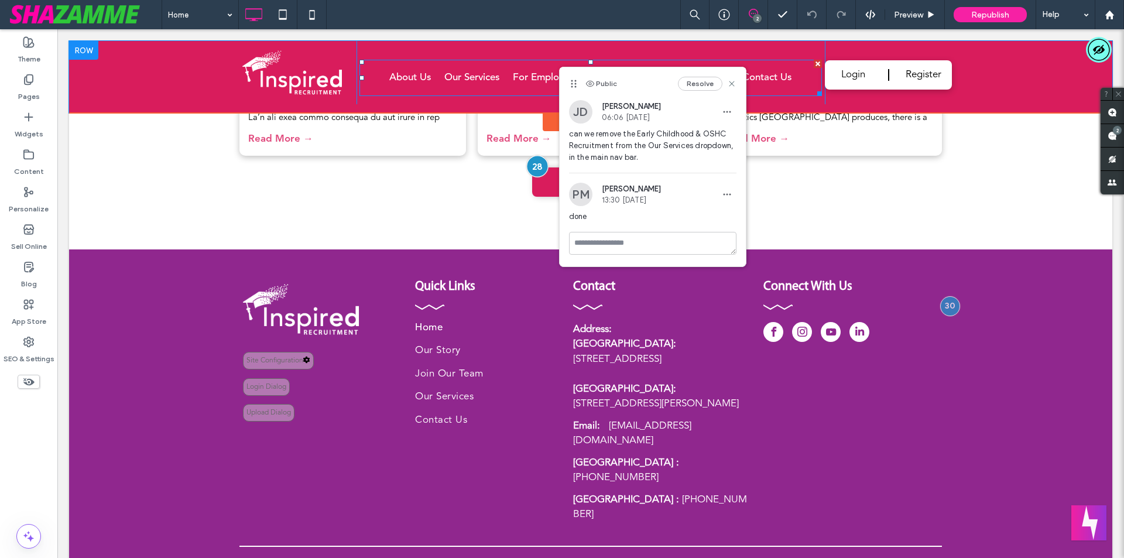
click at [533, 167] on div at bounding box center [538, 166] width 22 height 22
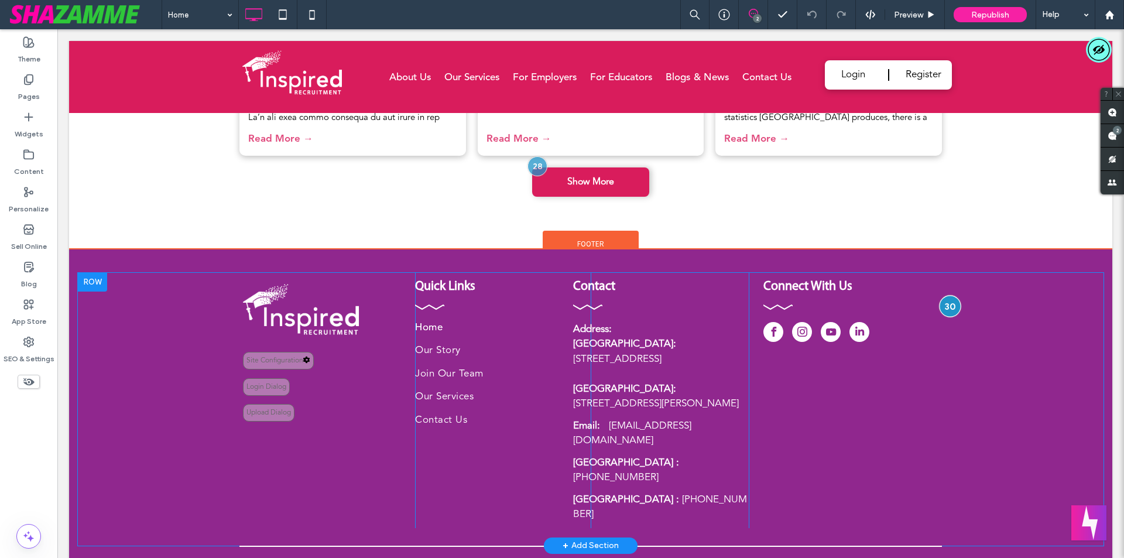
click at [945, 295] on div at bounding box center [950, 306] width 22 height 22
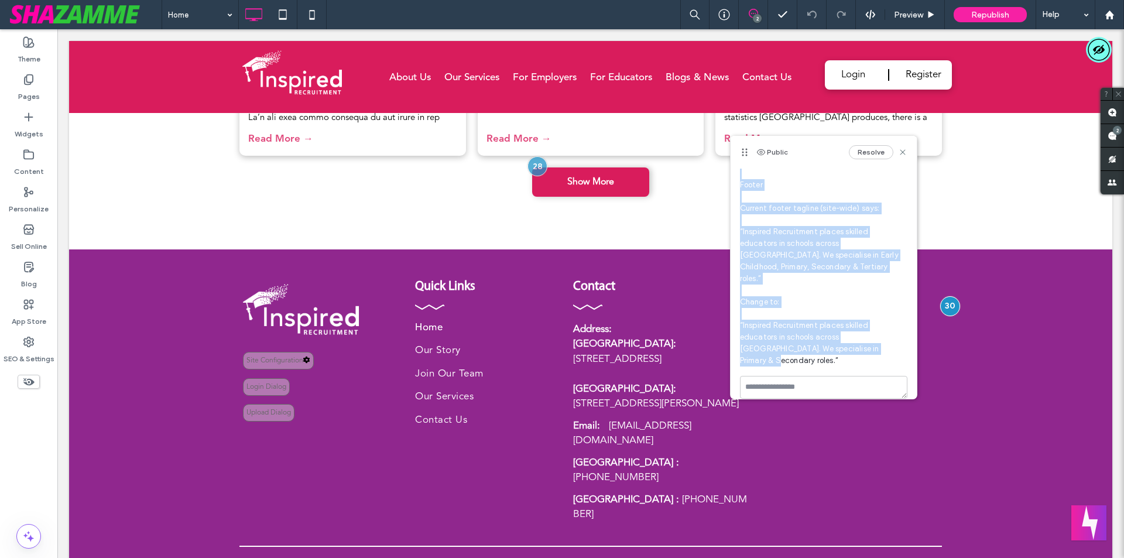
drag, startPoint x: 739, startPoint y: 203, endPoint x: 889, endPoint y: 342, distance: 204.7
click at [889, 342] on div "[PERSON_NAME] [PERSON_NAME] 06:23 [DATE] Hi, We need to update several pieces o…" at bounding box center [824, 228] width 186 height 295
copy span "Hi, We need to update several pieces of text across the site to remove “Early C…"
click at [864, 314] on span "Hi, We need to update several pieces of text across the site to remove “Early C…" at bounding box center [824, 238] width 168 height 258
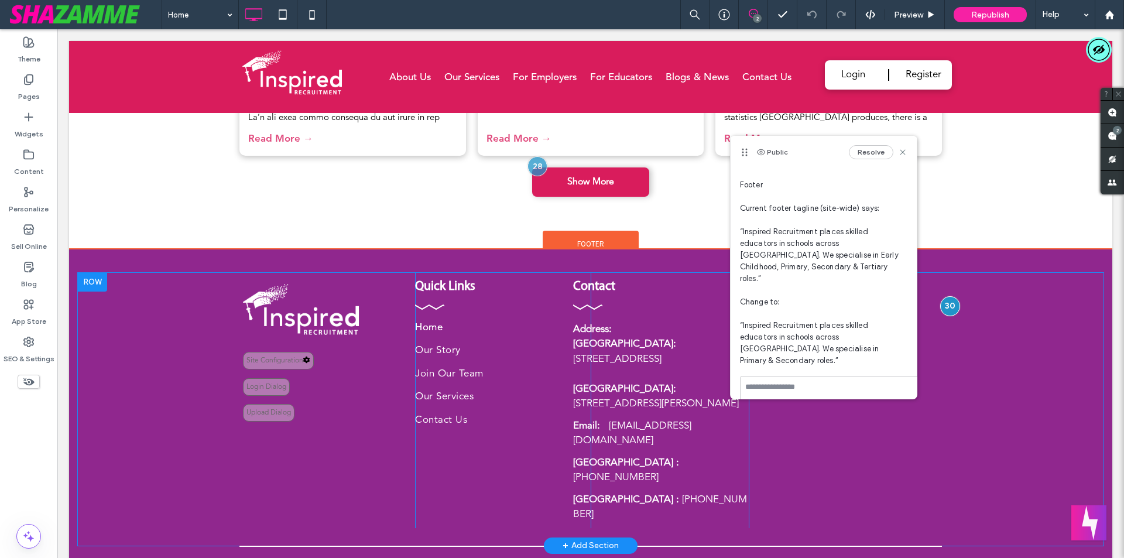
drag, startPoint x: 953, startPoint y: 414, endPoint x: 933, endPoint y: 471, distance: 60.2
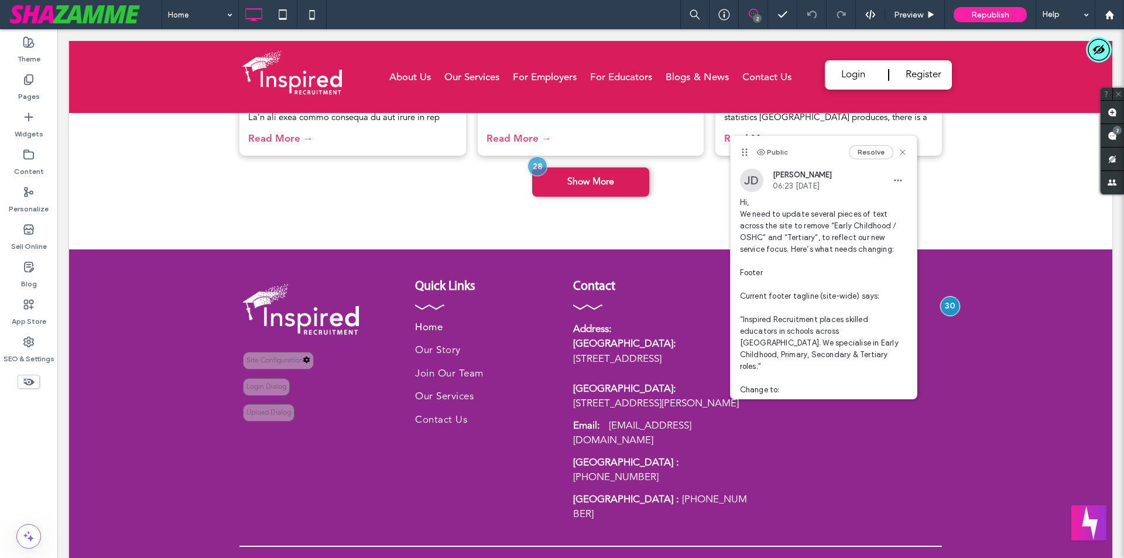
scroll to position [0, 0]
click at [894, 179] on icon "button" at bounding box center [898, 180] width 9 height 9
click at [899, 210] on span "Edit" at bounding box center [897, 212] width 15 height 12
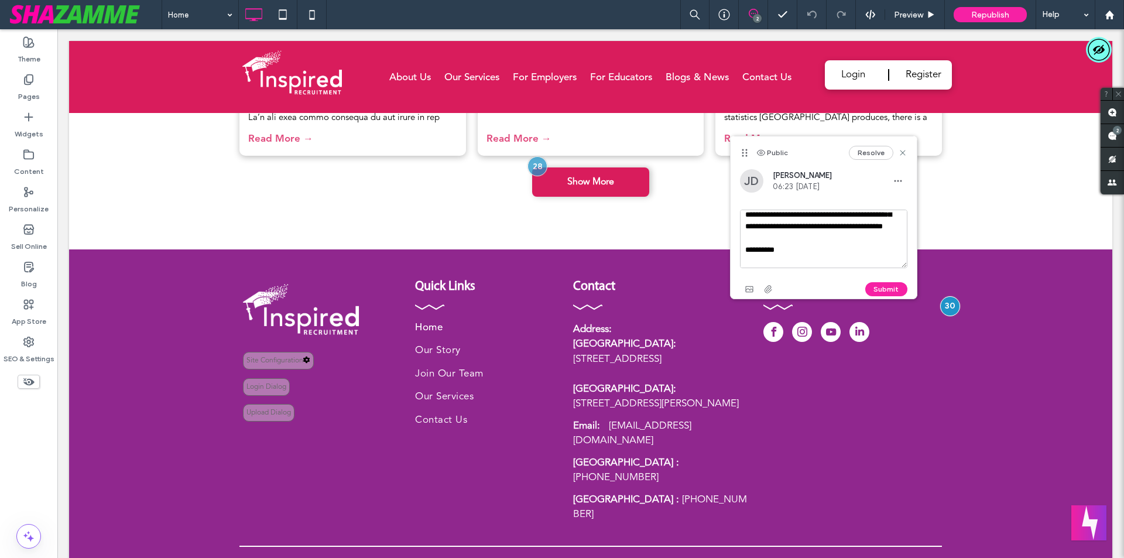
scroll to position [221, 0]
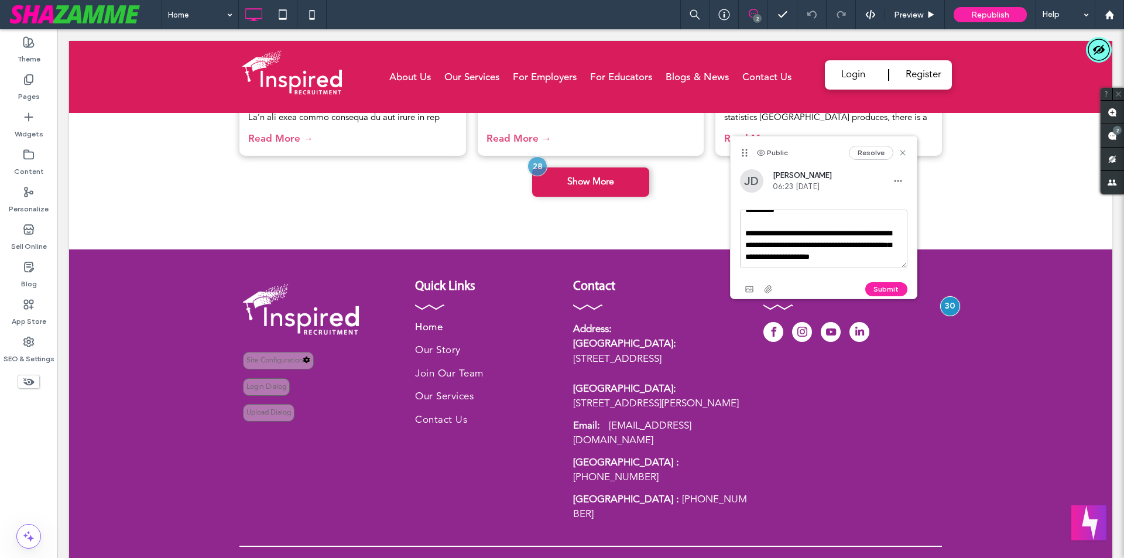
click at [897, 235] on textarea "**********" at bounding box center [824, 239] width 168 height 59
type textarea "**********"
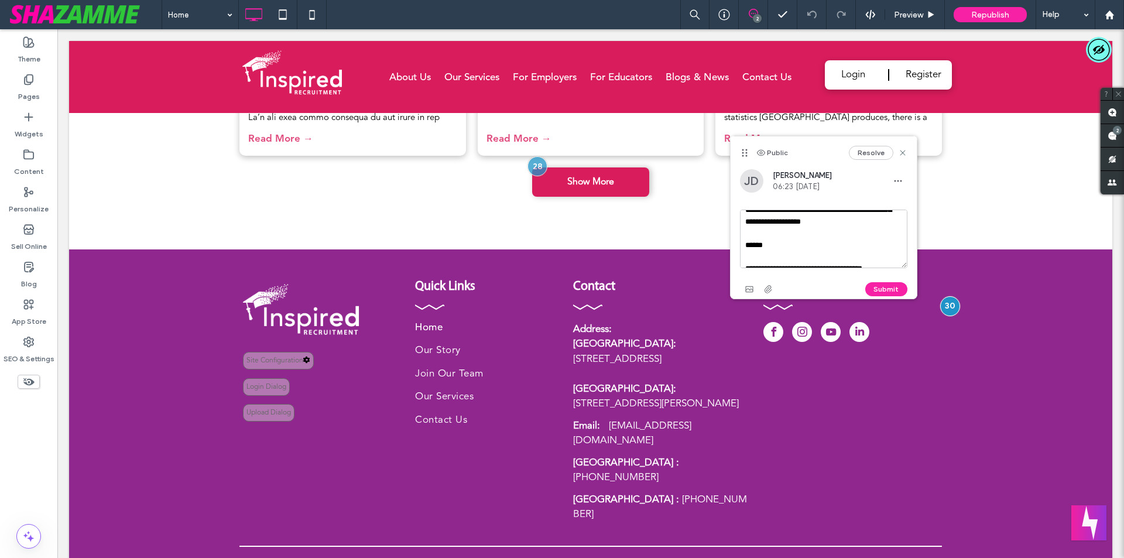
scroll to position [0, 0]
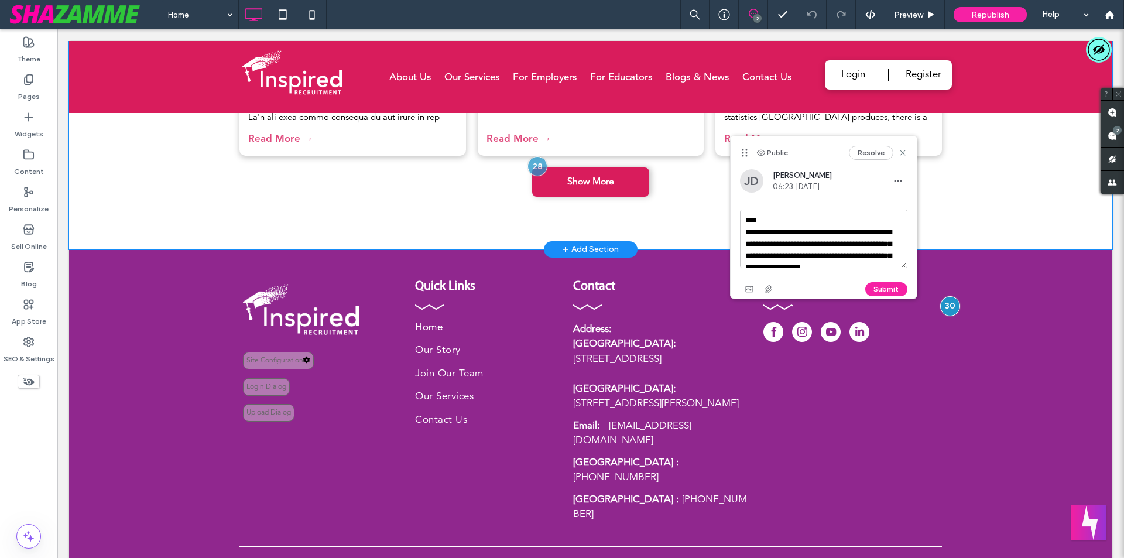
click at [972, 186] on div "Blogs The Evolving Role of Teachers in [GEOGRAPHIC_DATA] By Inspired Recruitmen…" at bounding box center [591, 37] width 1044 height 426
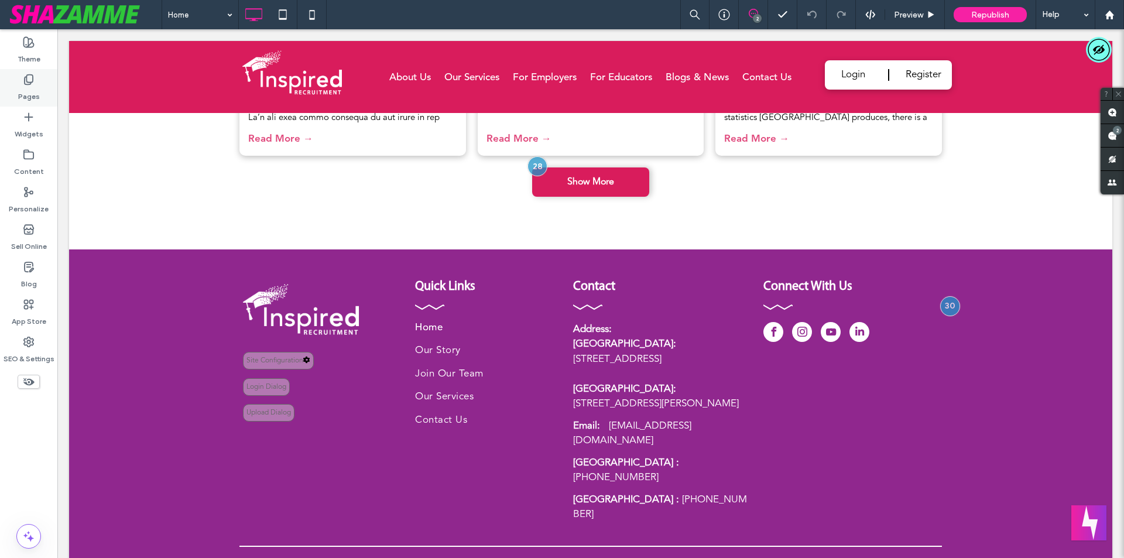
drag, startPoint x: 24, startPoint y: 83, endPoint x: 33, endPoint y: 101, distance: 21.0
click at [24, 83] on icon at bounding box center [29, 80] width 12 height 12
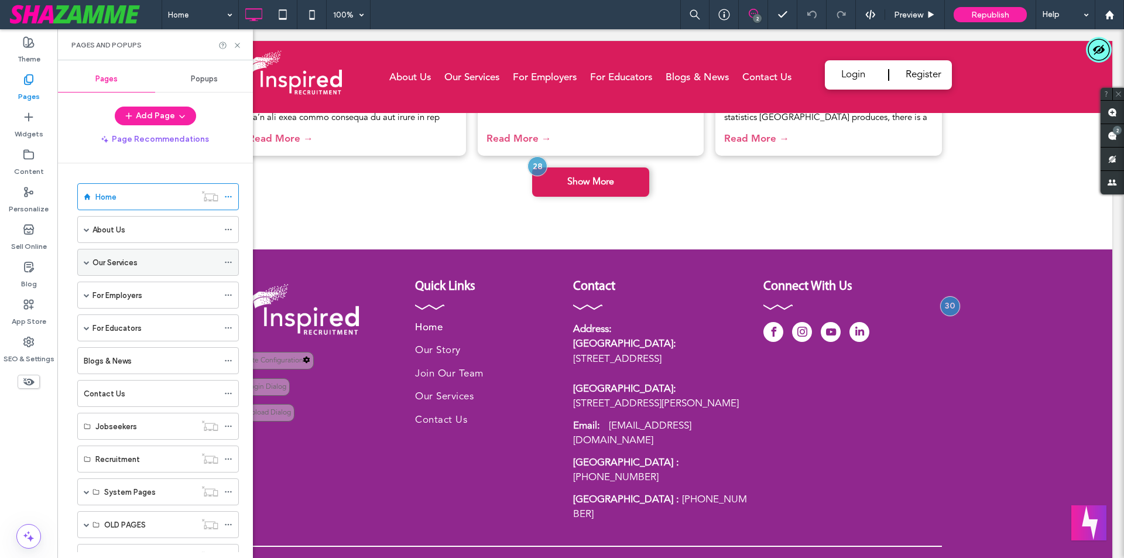
click at [88, 262] on span at bounding box center [87, 262] width 6 height 6
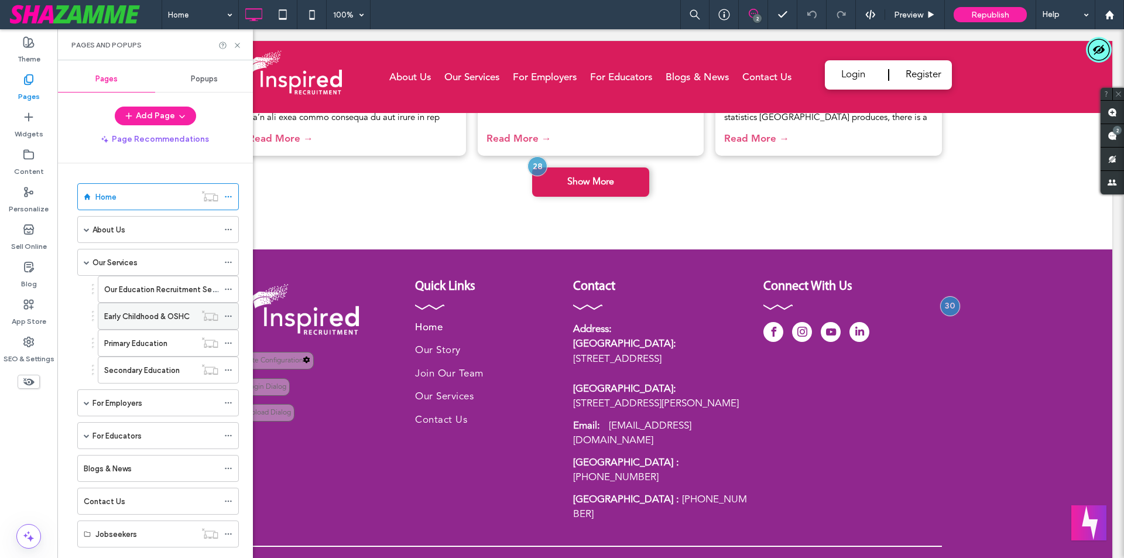
click at [159, 314] on label "Early Childhood & OSHC" at bounding box center [147, 316] width 86 height 20
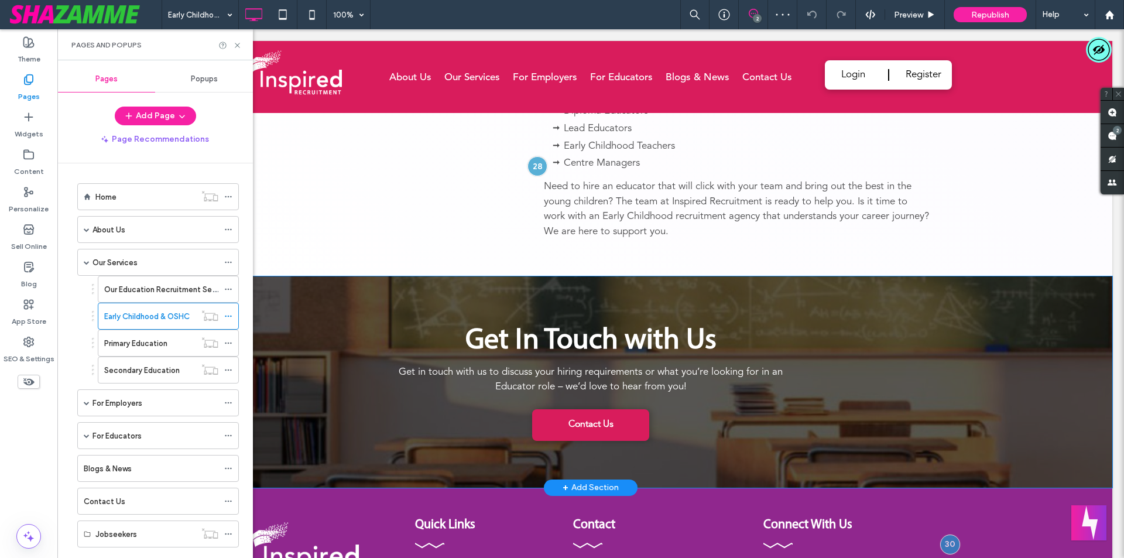
scroll to position [117, 0]
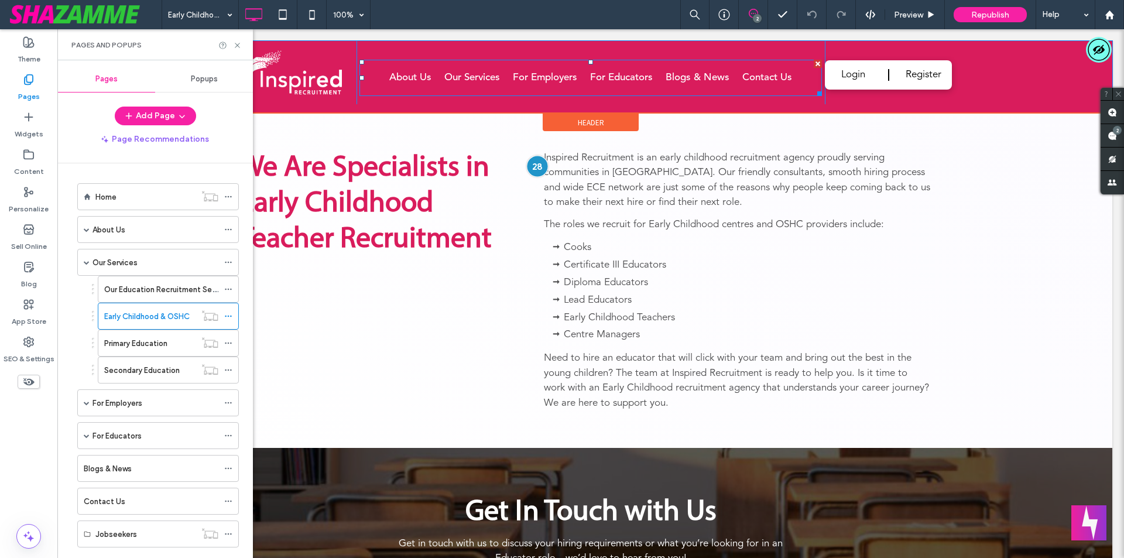
click at [533, 173] on div at bounding box center [538, 166] width 22 height 22
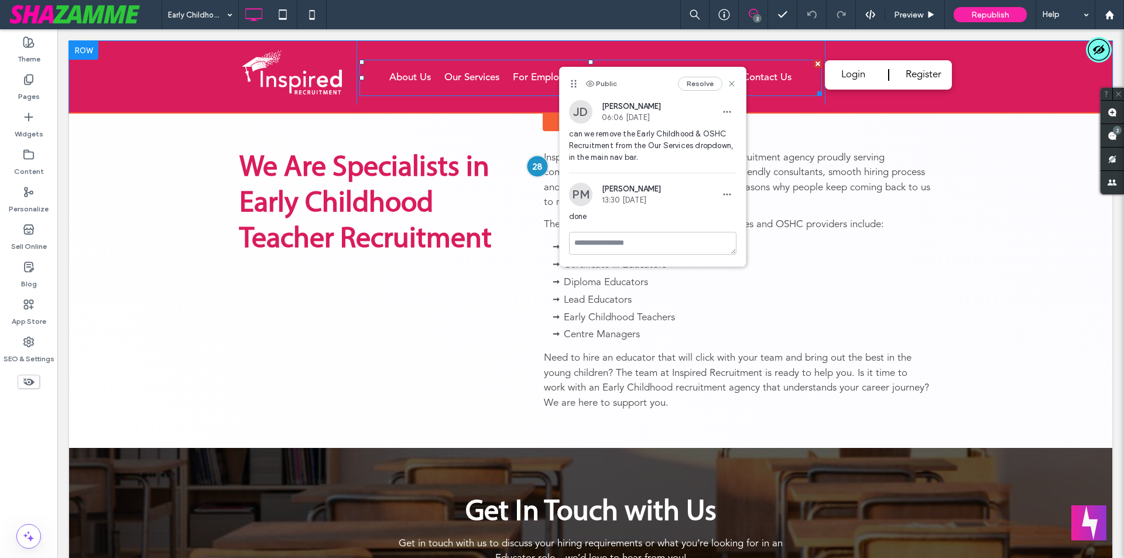
click at [538, 168] on div at bounding box center [538, 166] width 22 height 22
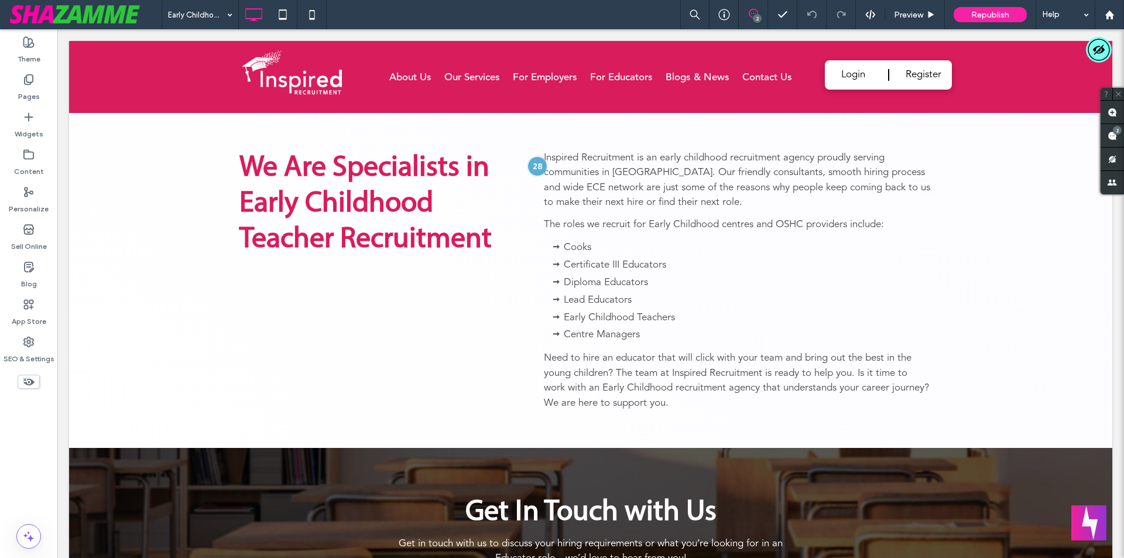
click at [758, 13] on use at bounding box center [753, 13] width 9 height 9
click at [751, 18] on div "2" at bounding box center [753, 15] width 29 height 12
click at [758, 22] on div "2" at bounding box center [757, 18] width 9 height 9
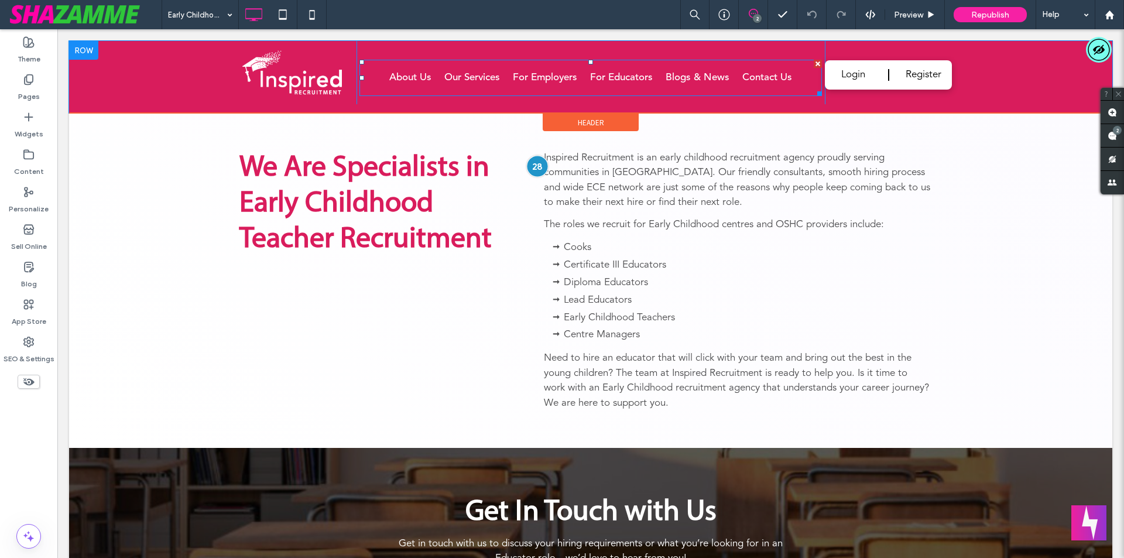
click at [536, 170] on div at bounding box center [538, 166] width 22 height 22
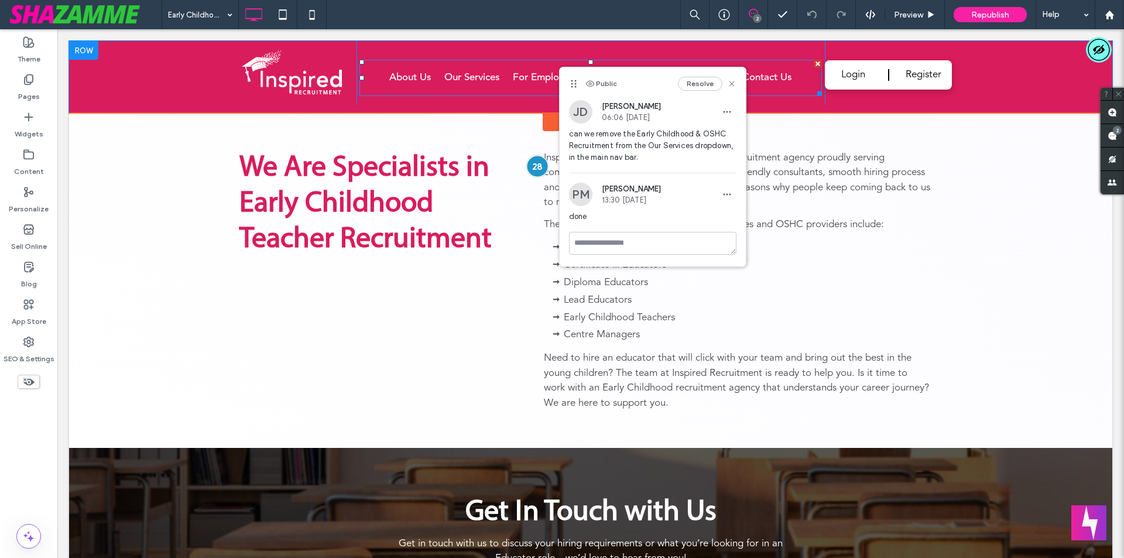
click at [536, 170] on div at bounding box center [538, 166] width 22 height 22
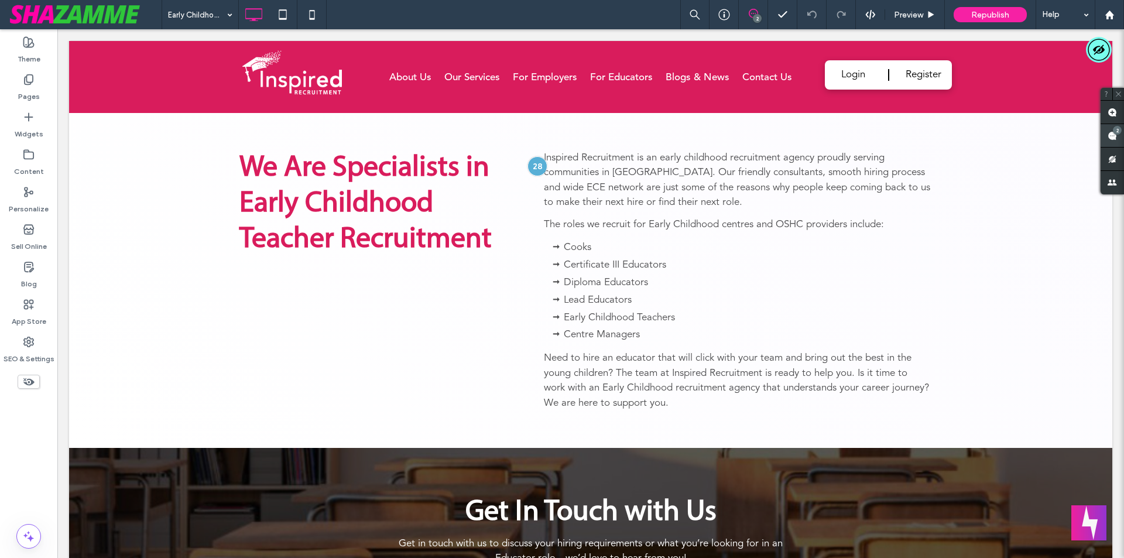
click at [1113, 136] on span at bounding box center [1112, 135] width 23 height 23
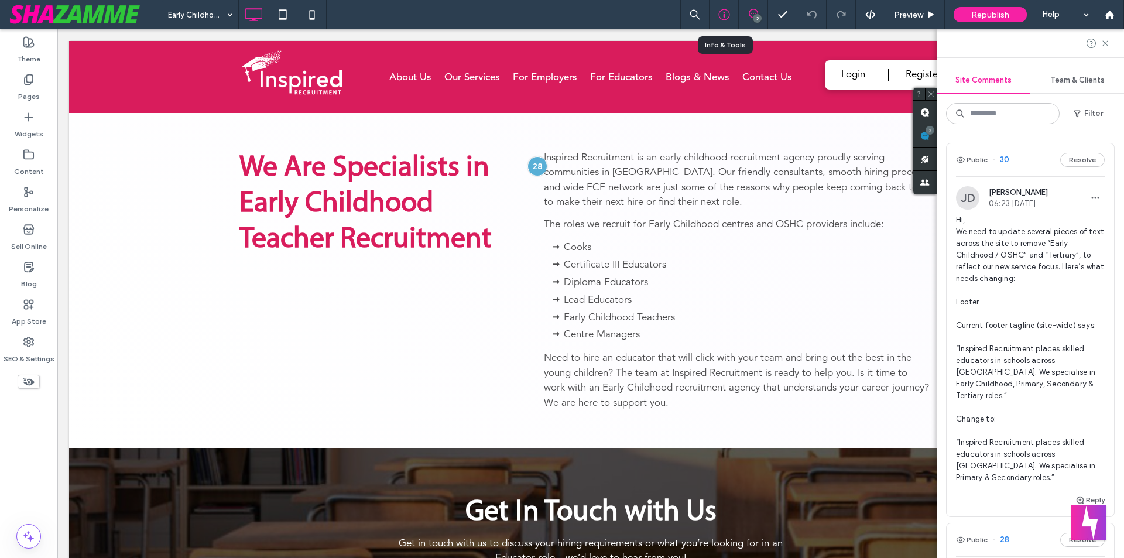
click at [726, 12] on icon at bounding box center [725, 15] width 12 height 12
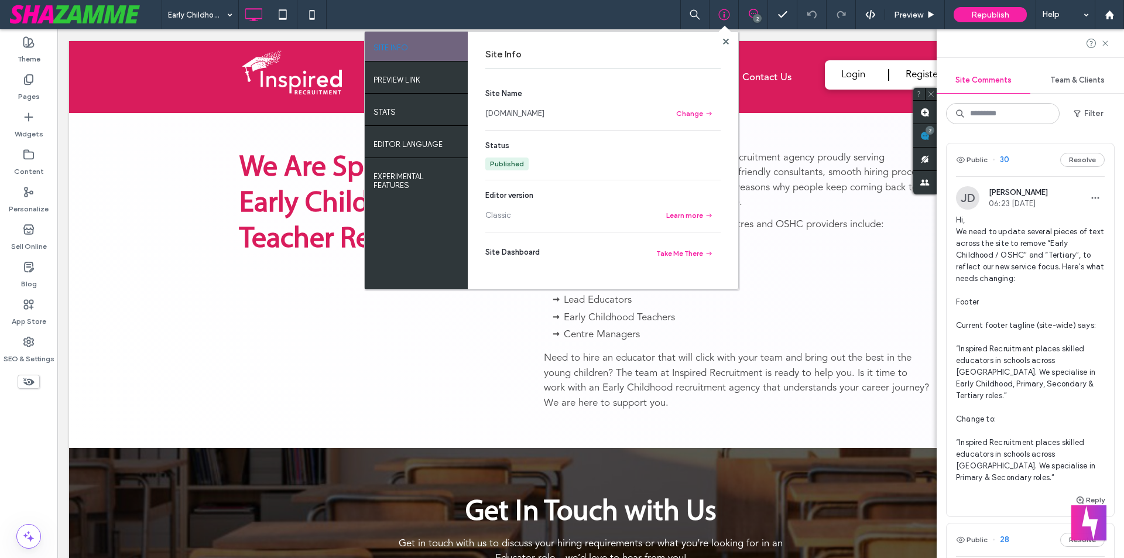
drag, startPoint x: 576, startPoint y: 111, endPoint x: 486, endPoint y: 112, distance: 90.8
click at [486, 112] on section "Site Name [DOMAIN_NAME] Change" at bounding box center [603, 104] width 235 height 33
copy link "[DOMAIN_NAME]"
click at [724, 39] on use at bounding box center [726, 41] width 6 height 6
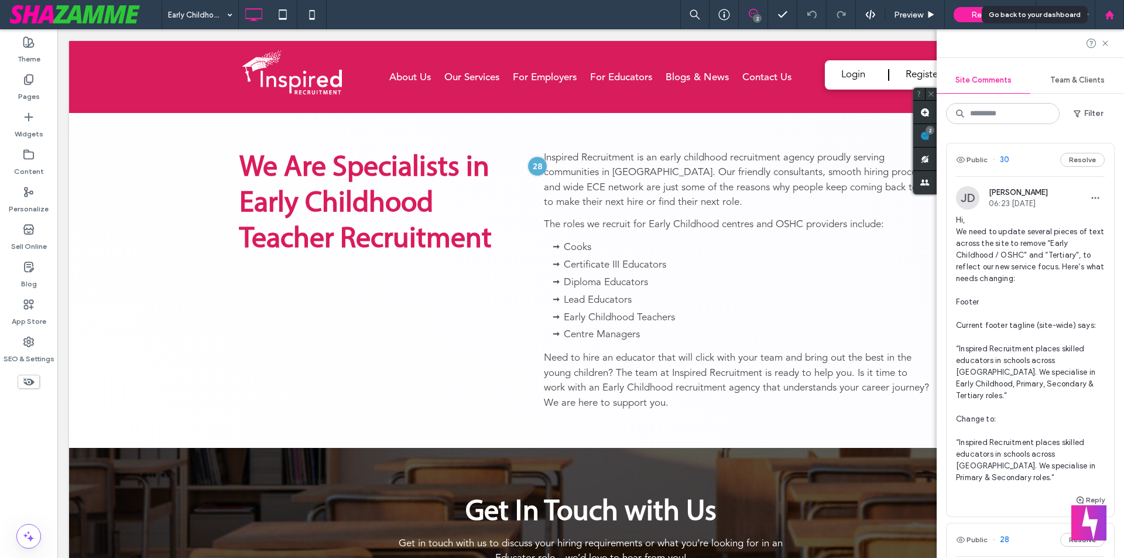
click at [1113, 18] on use at bounding box center [1109, 14] width 9 height 9
